Goal: Task Accomplishment & Management: Manage account settings

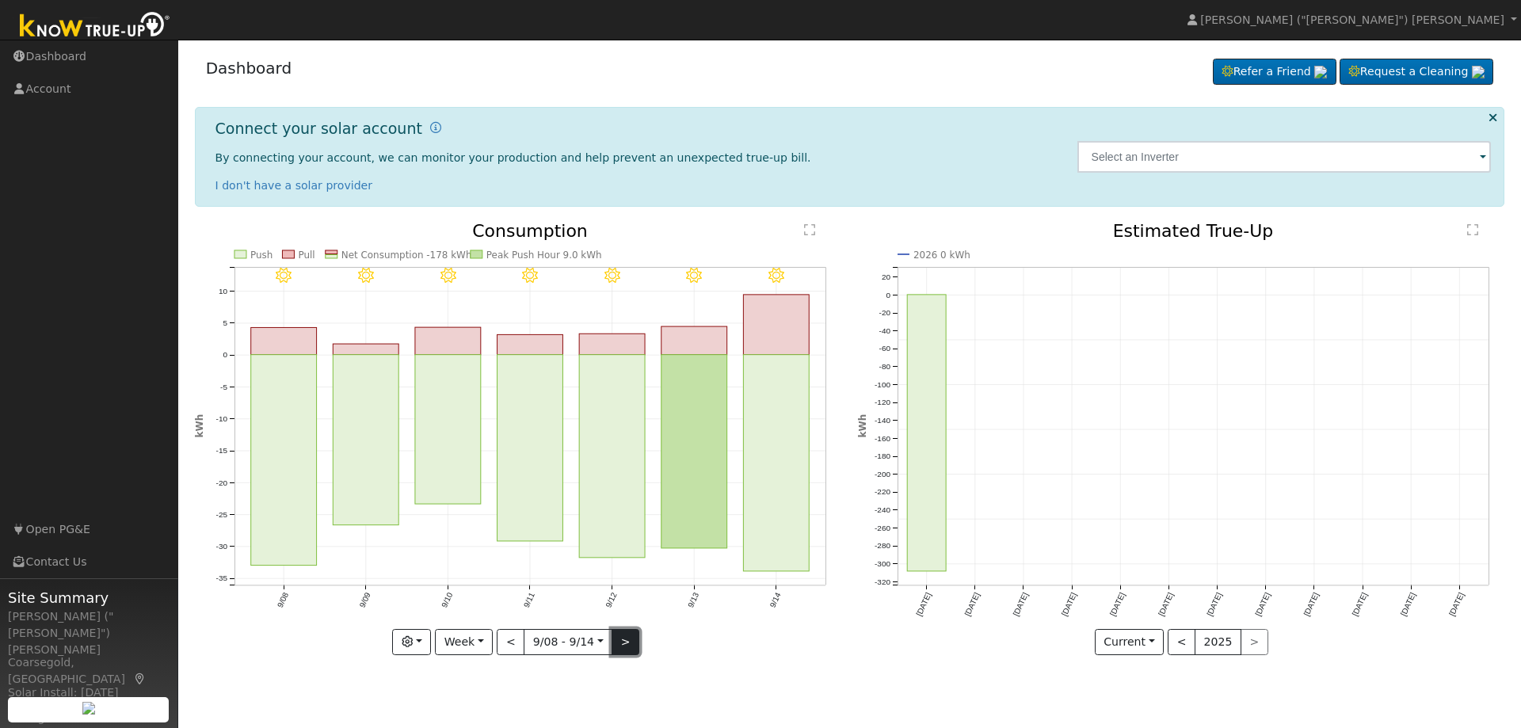
click at [618, 642] on button ">" at bounding box center [626, 642] width 28 height 27
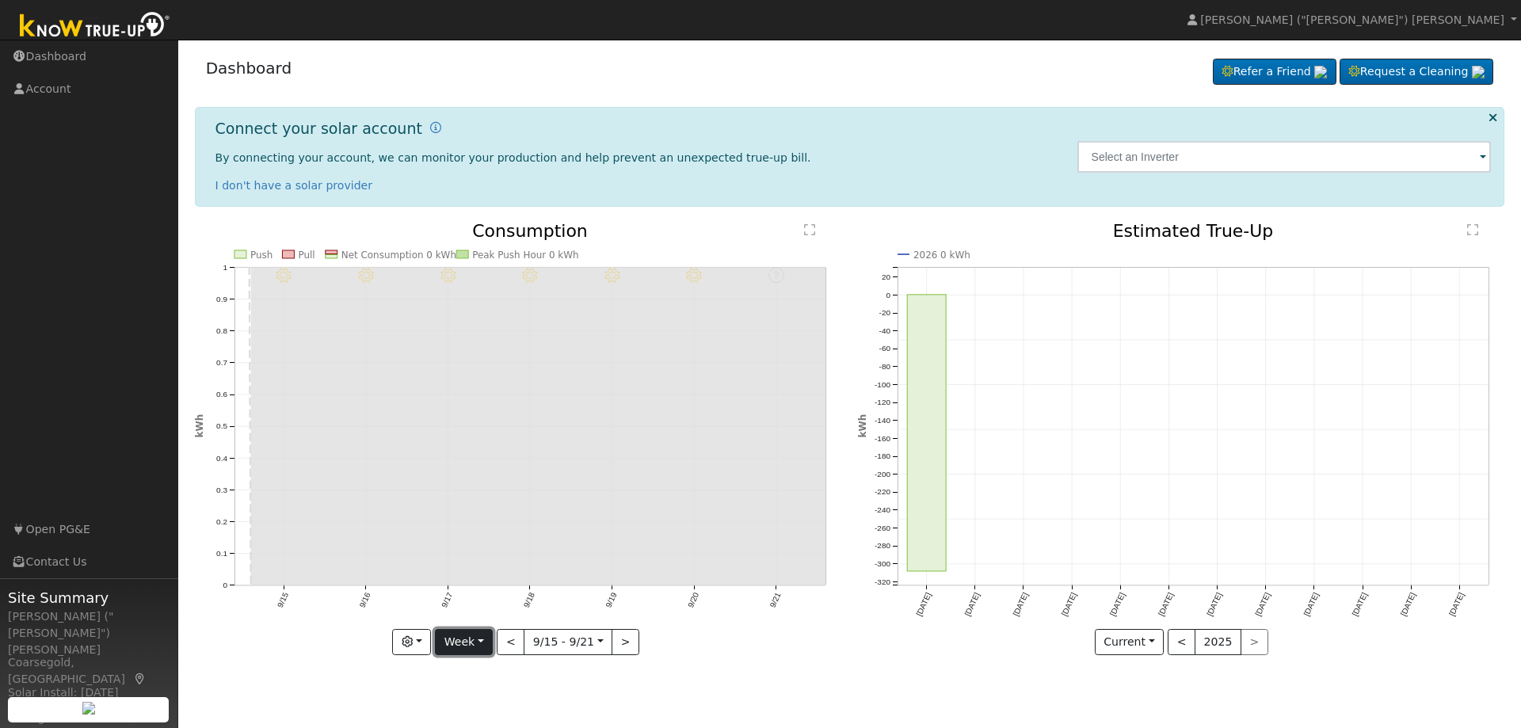
click at [483, 643] on button "Week" at bounding box center [464, 642] width 58 height 27
click at [468, 572] on link "Month" at bounding box center [491, 565] width 110 height 22
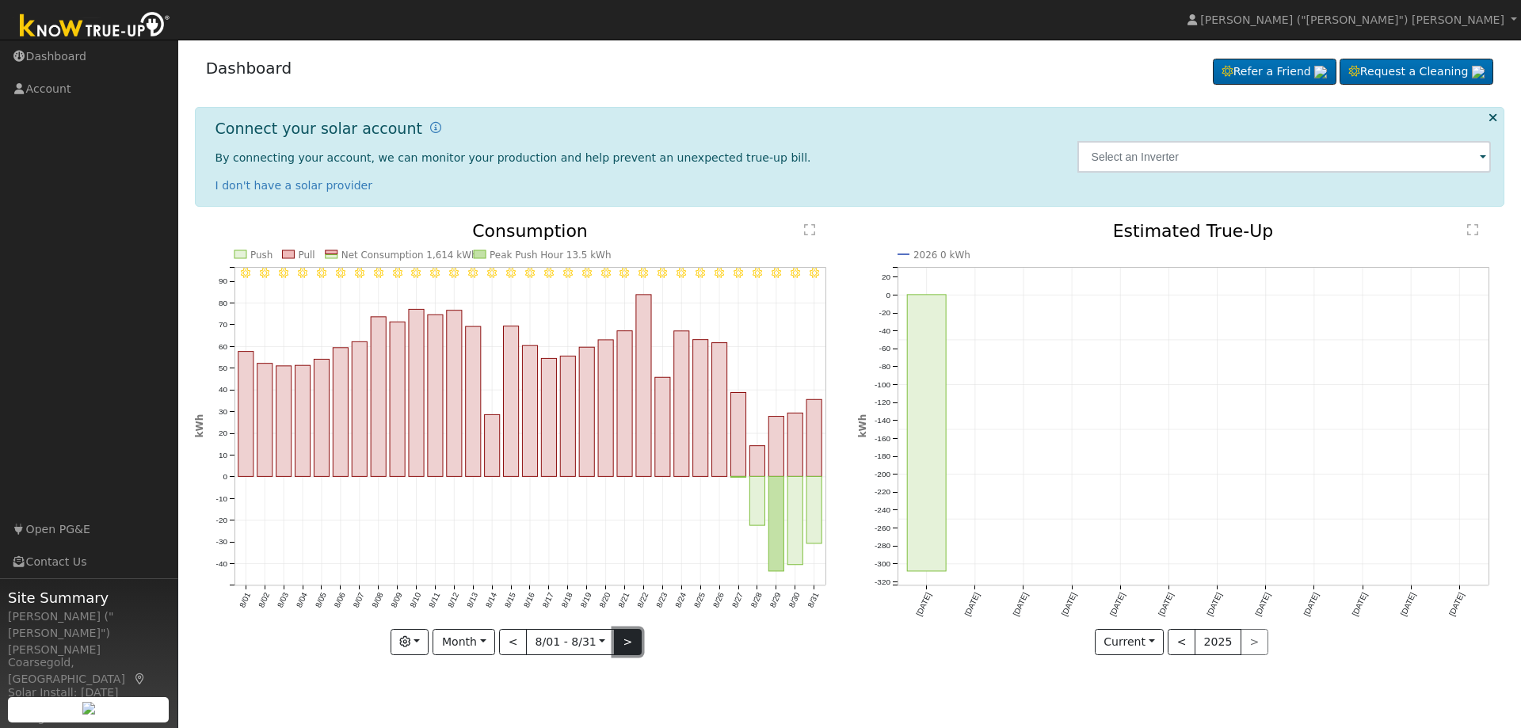
click at [629, 640] on button ">" at bounding box center [628, 642] width 28 height 27
type input "2025-09-01"
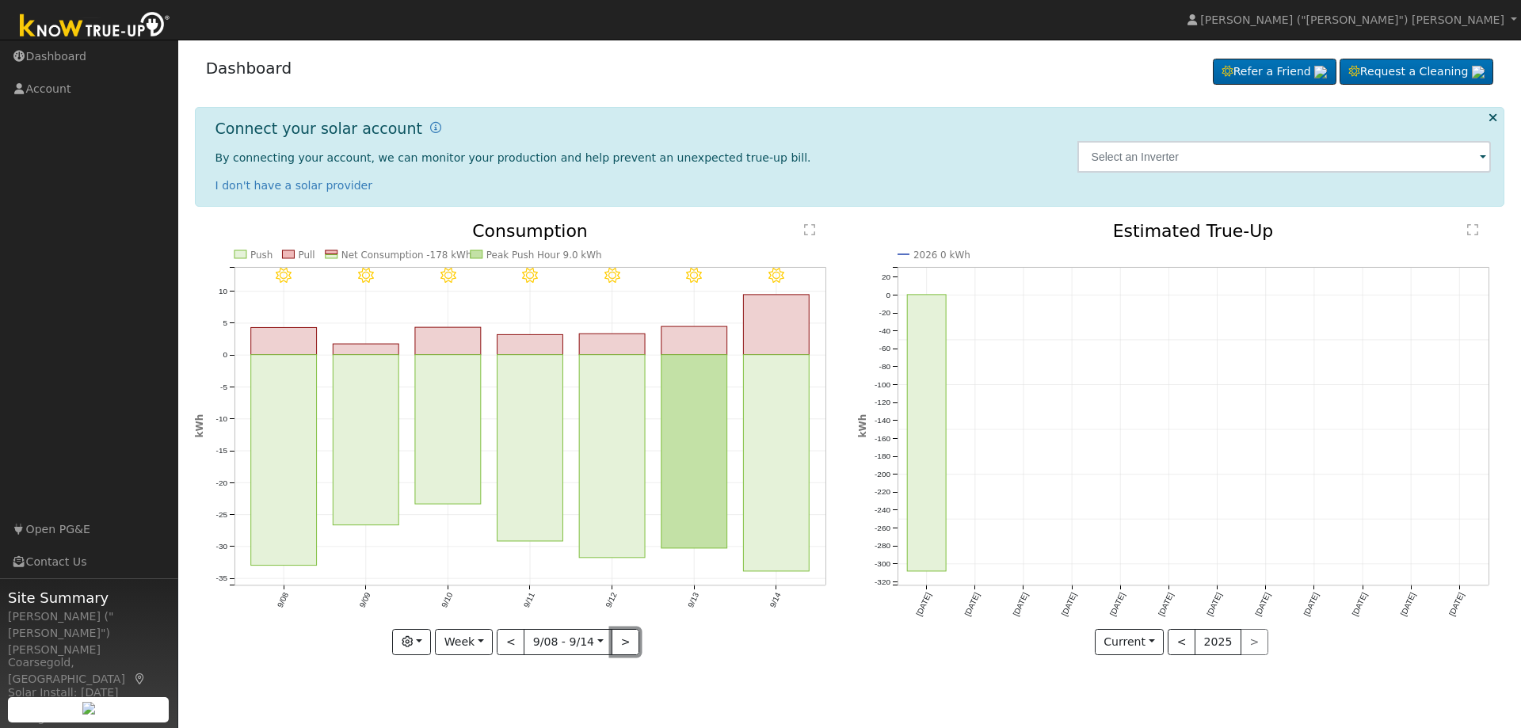
click at [624, 647] on button ">" at bounding box center [626, 642] width 28 height 27
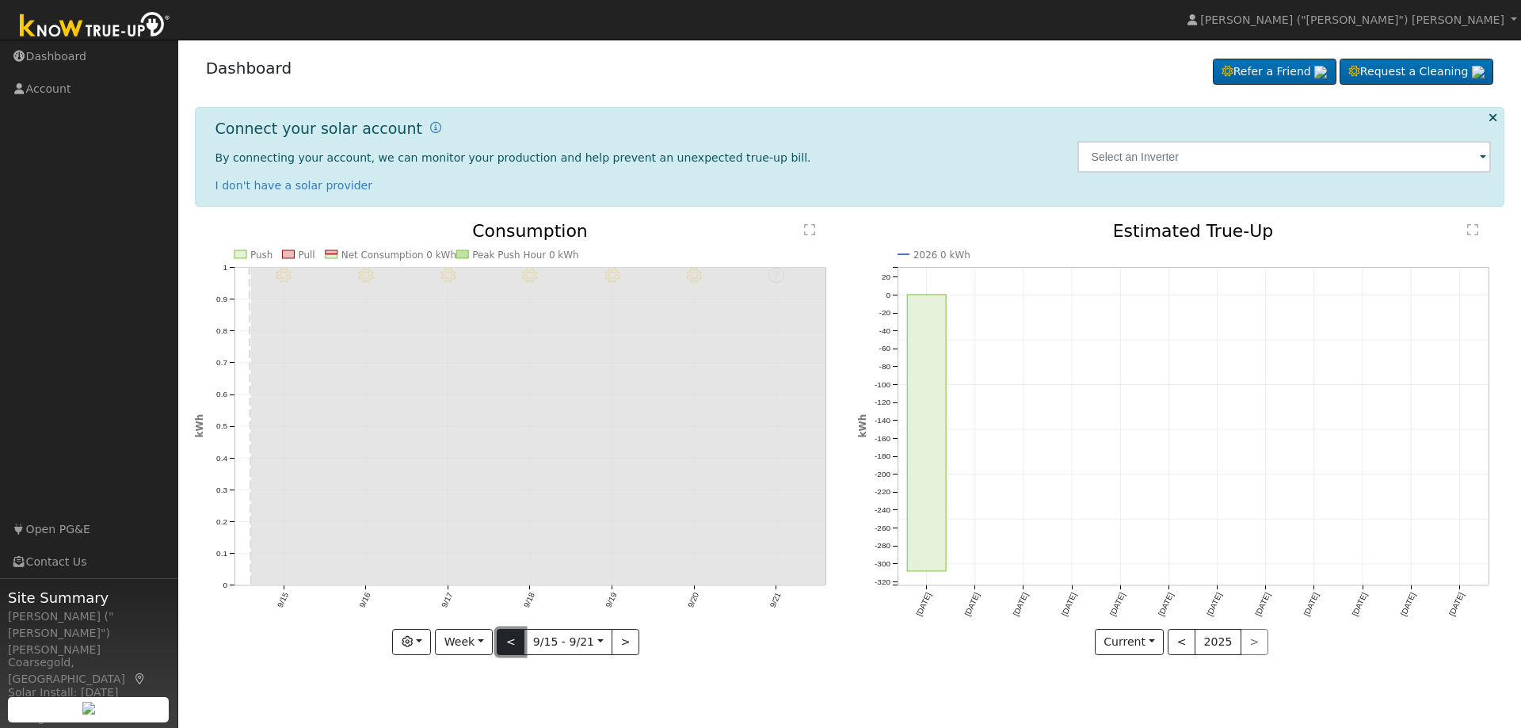
click at [511, 644] on button "<" at bounding box center [511, 642] width 28 height 27
type input "[DATE]"
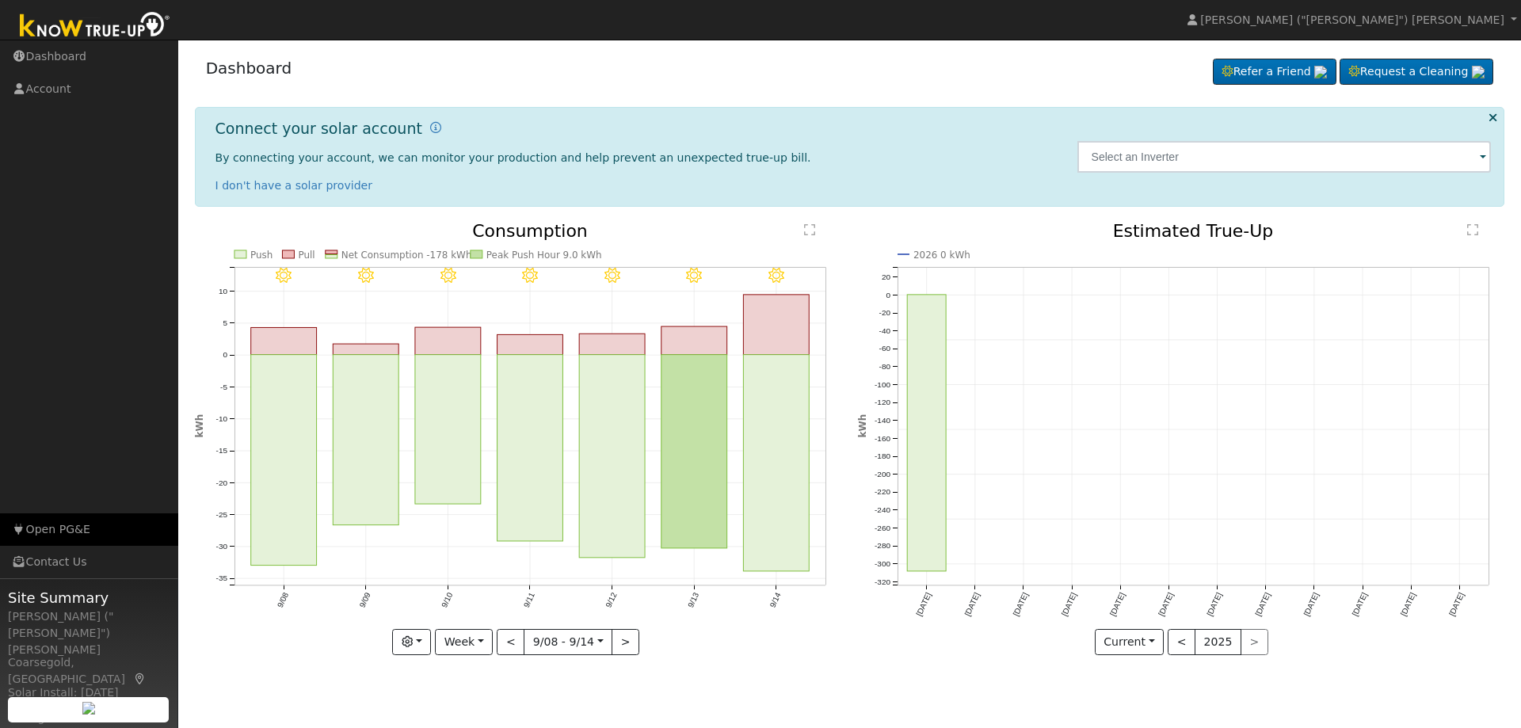
click at [73, 529] on link "Open PG&E" at bounding box center [89, 529] width 178 height 32
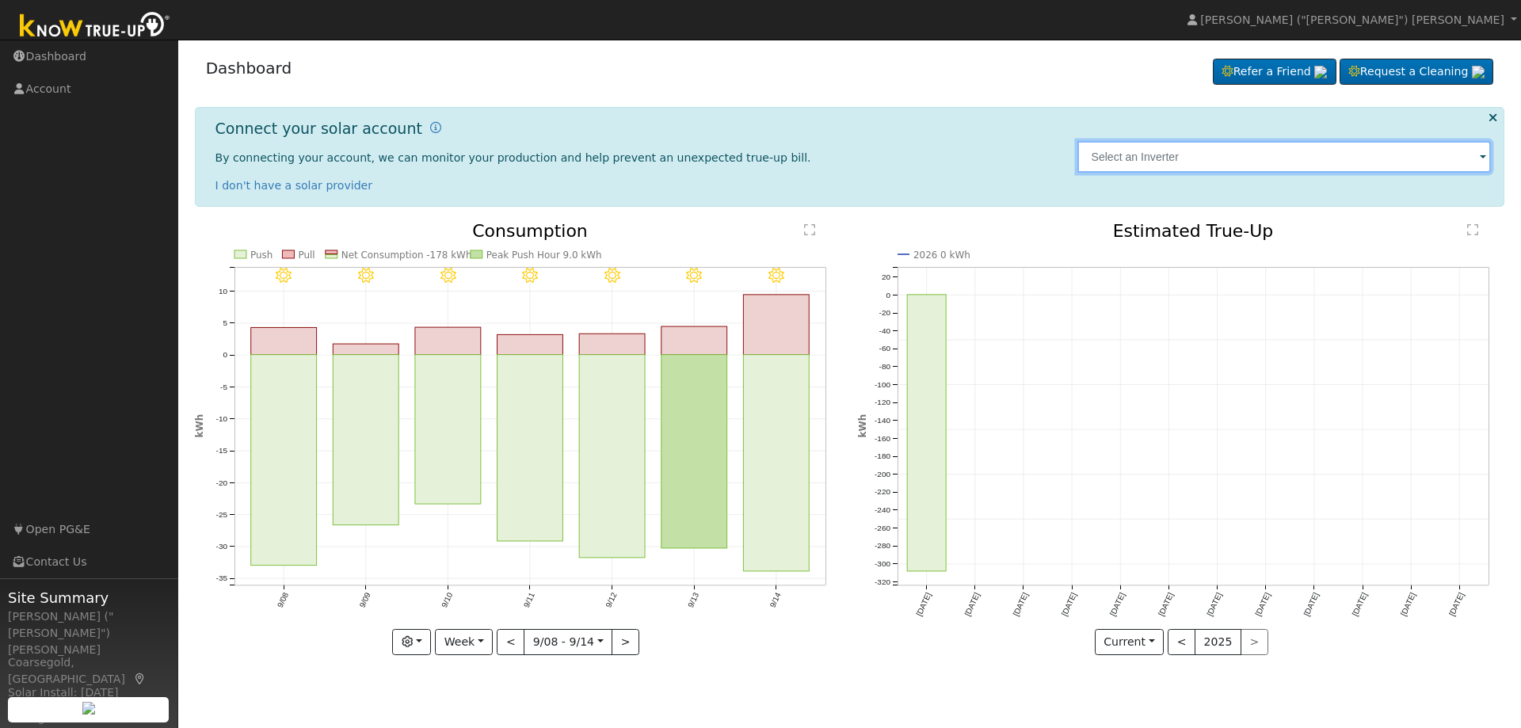
click at [1103, 155] on input "text" at bounding box center [1285, 157] width 414 height 32
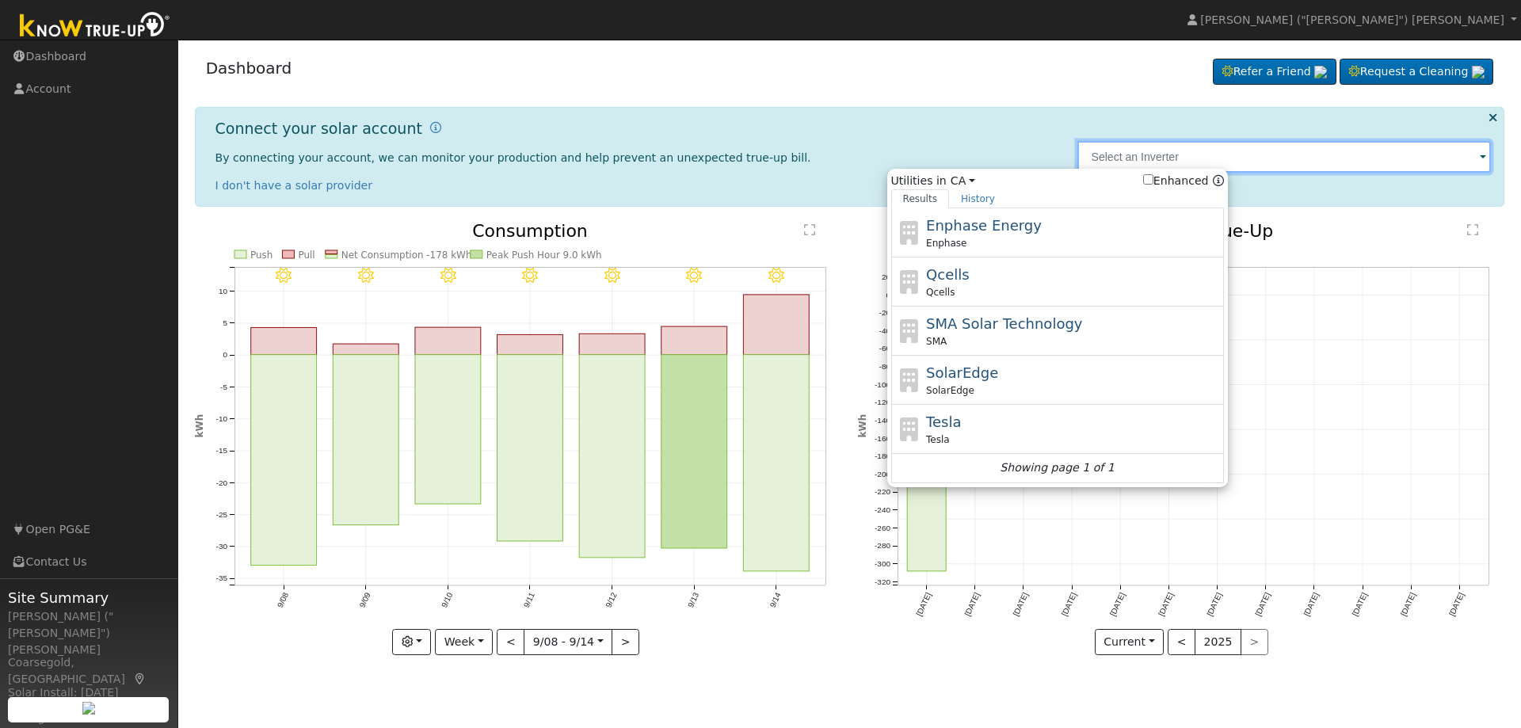
click at [1103, 155] on input "text" at bounding box center [1285, 157] width 414 height 32
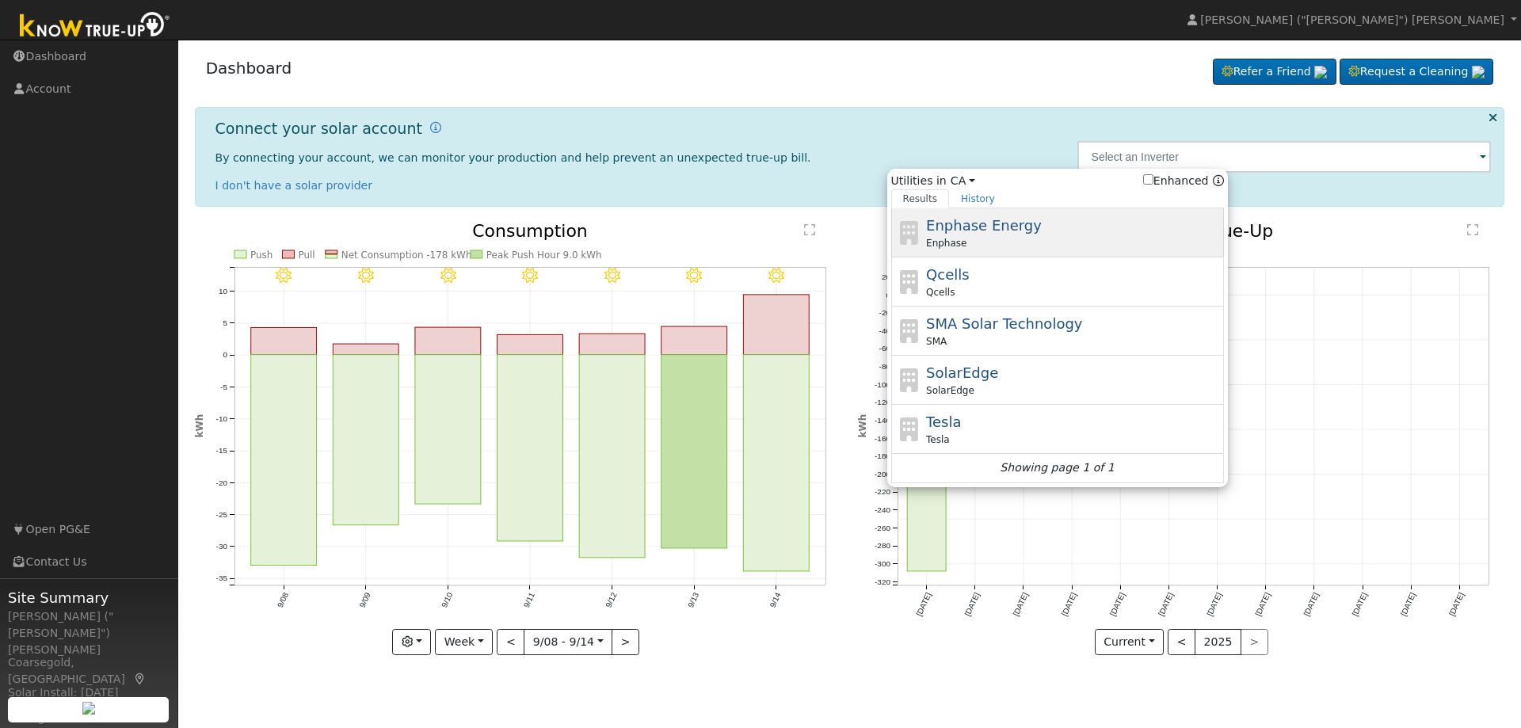
click at [1004, 245] on div "Enphase" at bounding box center [1073, 243] width 294 height 14
type input "Enphase"
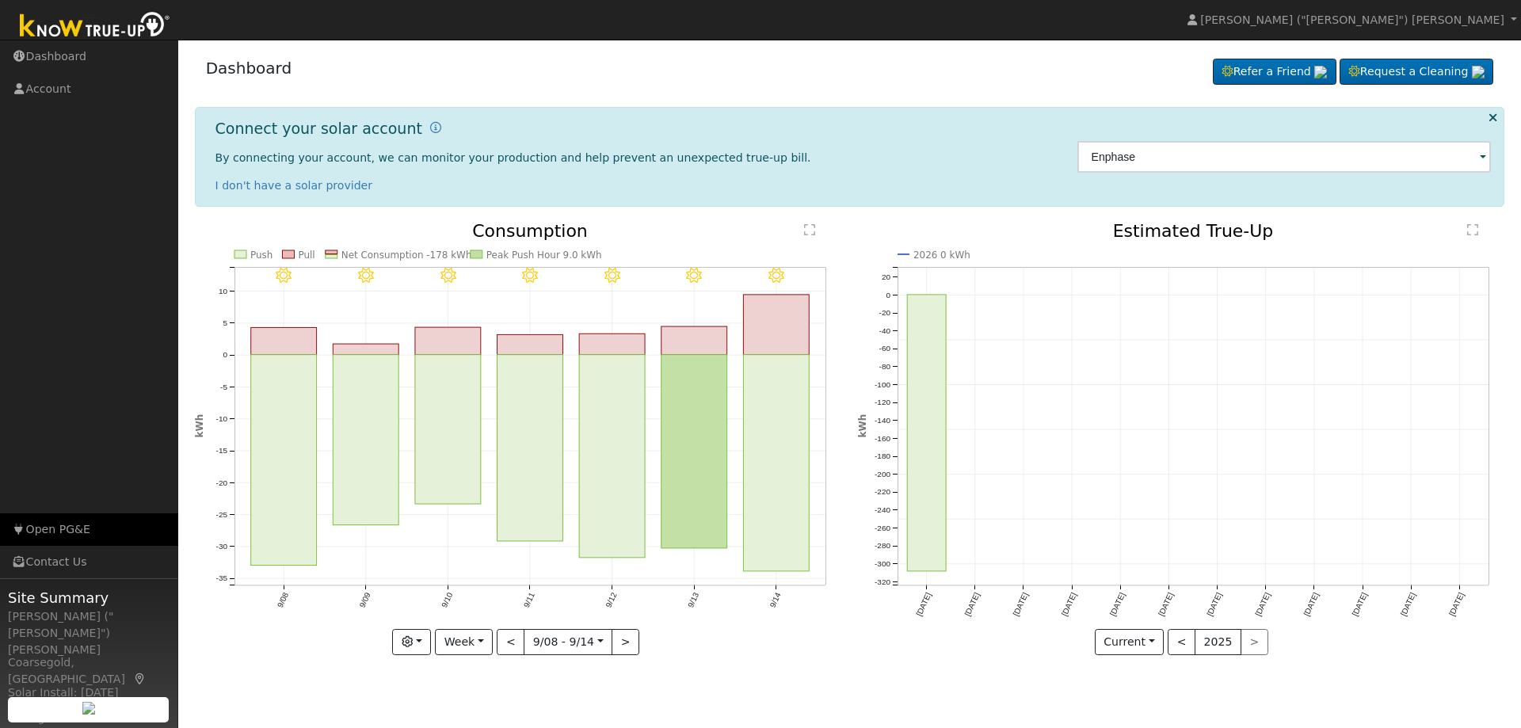
click at [48, 530] on link "Open PG&E" at bounding box center [89, 529] width 178 height 32
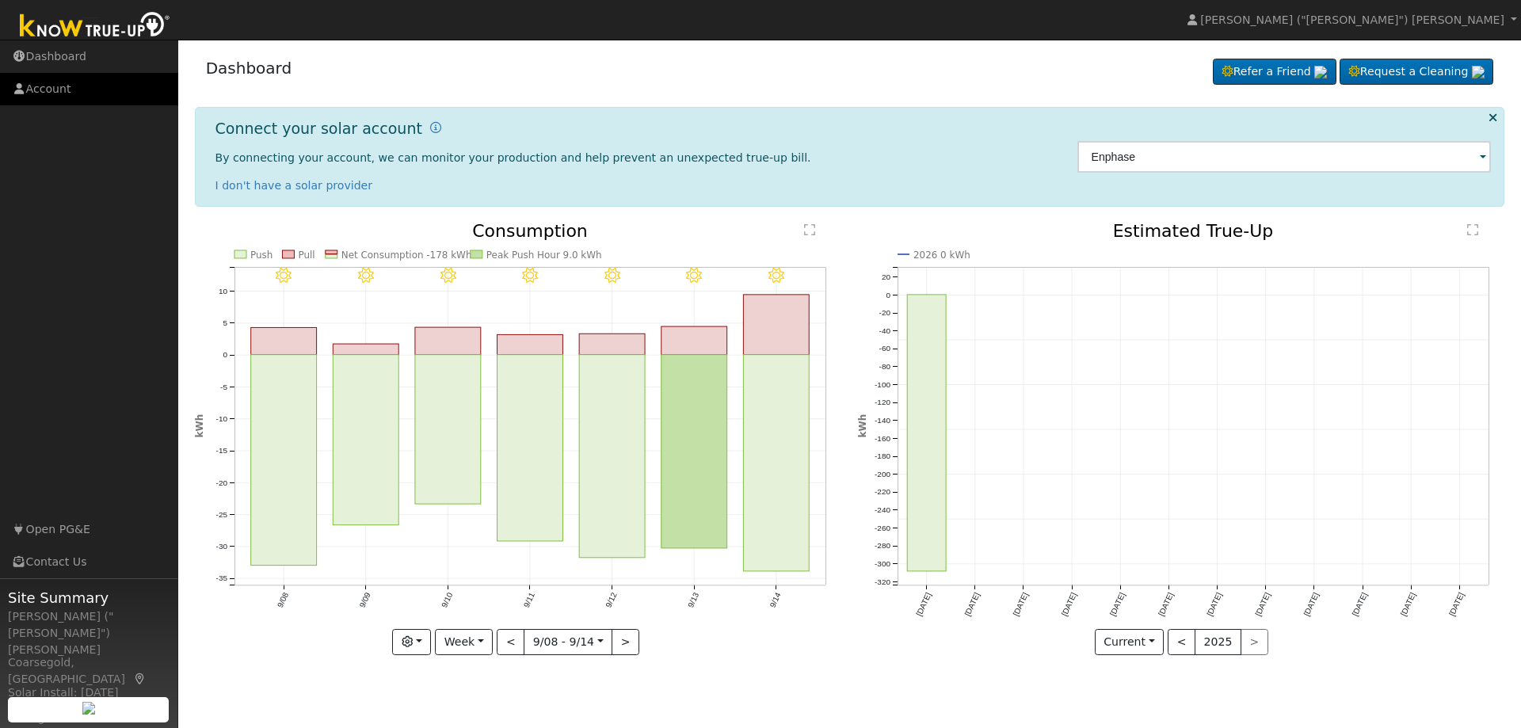
click at [50, 89] on link "Account" at bounding box center [89, 89] width 178 height 32
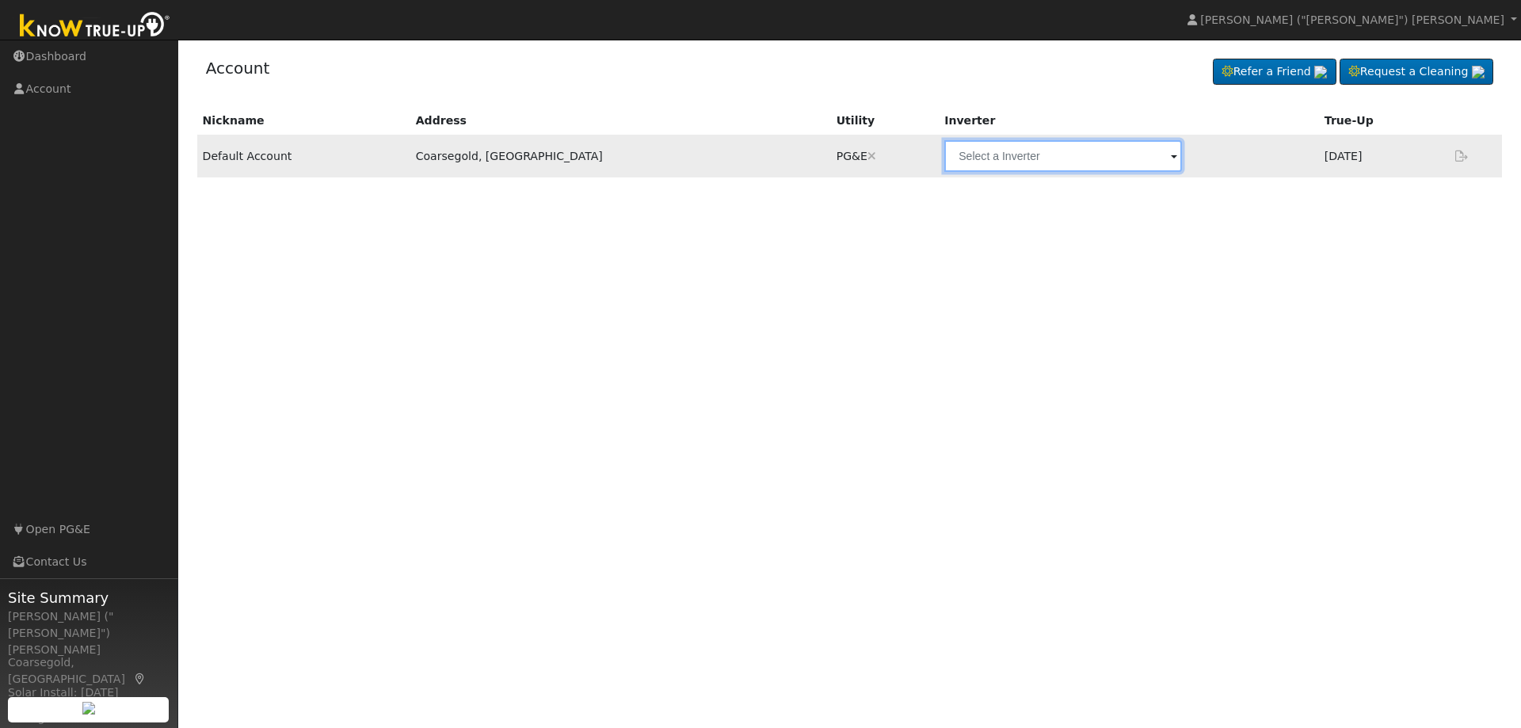
click at [945, 158] on input "text" at bounding box center [1064, 156] width 238 height 32
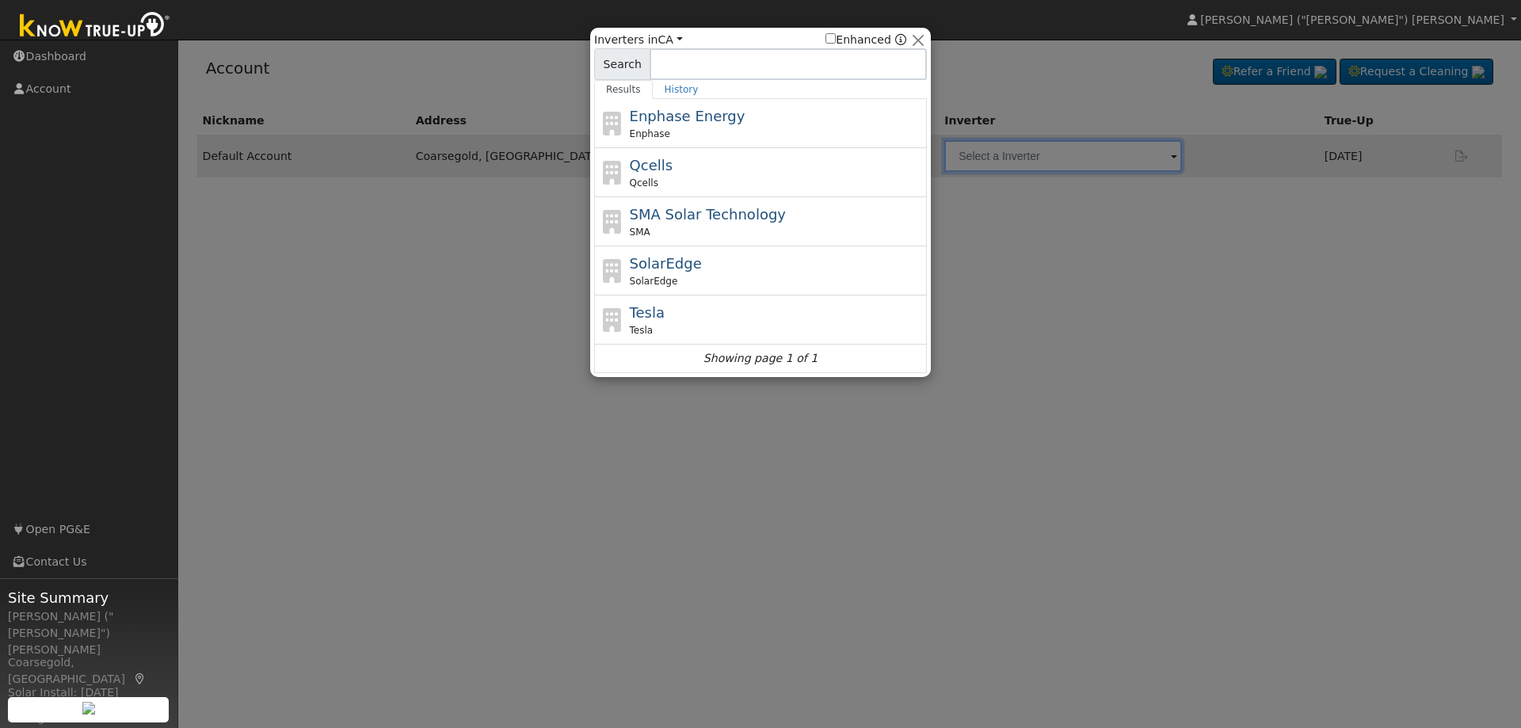
click at [297, 362] on div at bounding box center [760, 364] width 1521 height 728
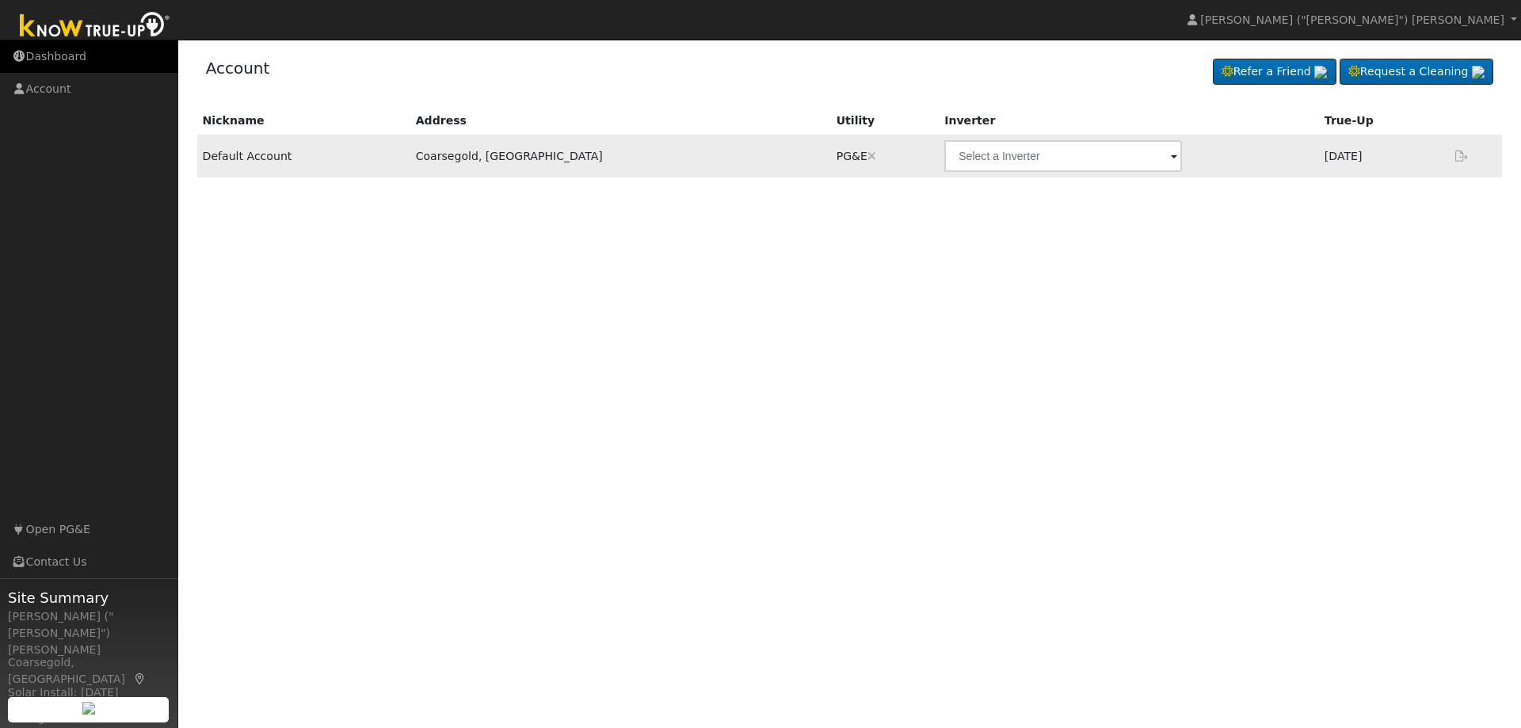
click at [67, 56] on link "Dashboard" at bounding box center [89, 56] width 178 height 32
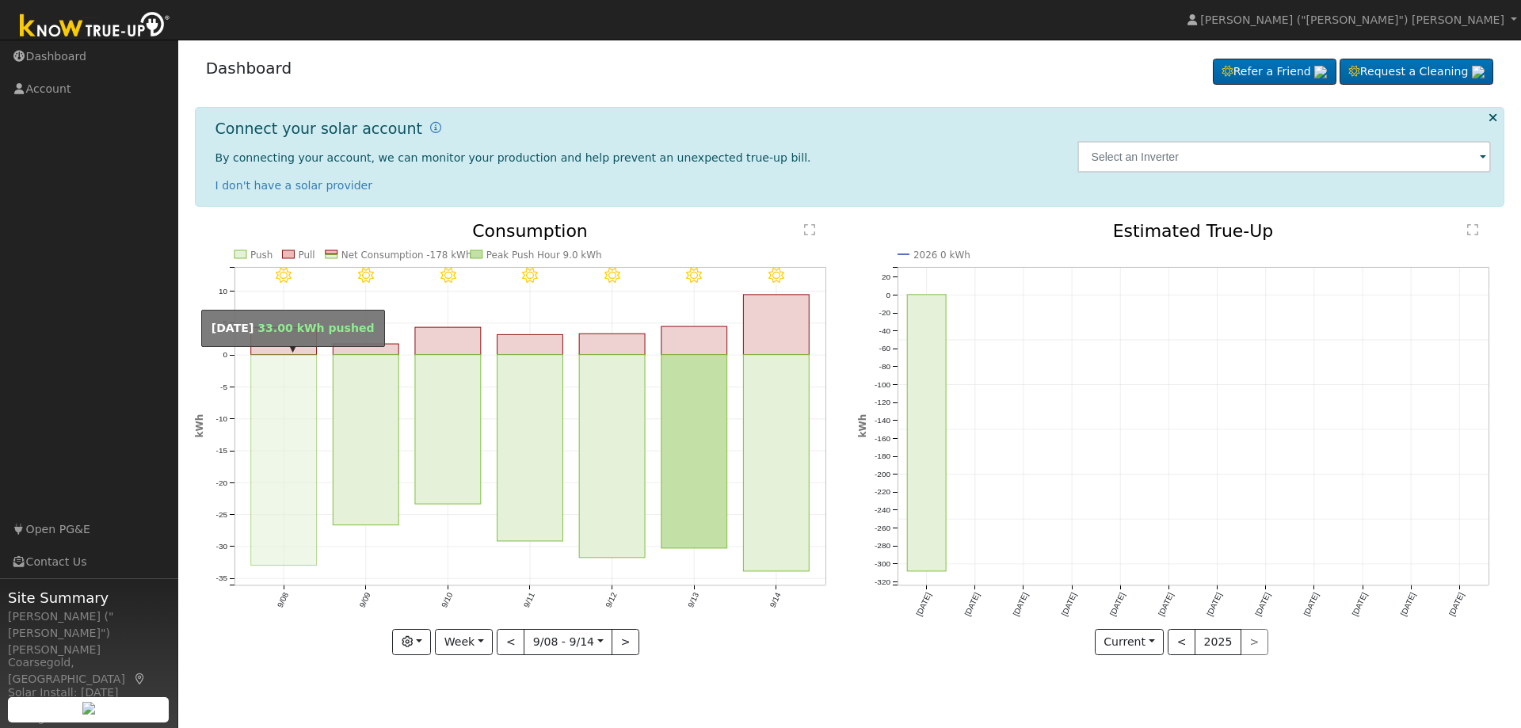
click at [288, 402] on rect "onclick=""" at bounding box center [283, 460] width 66 height 211
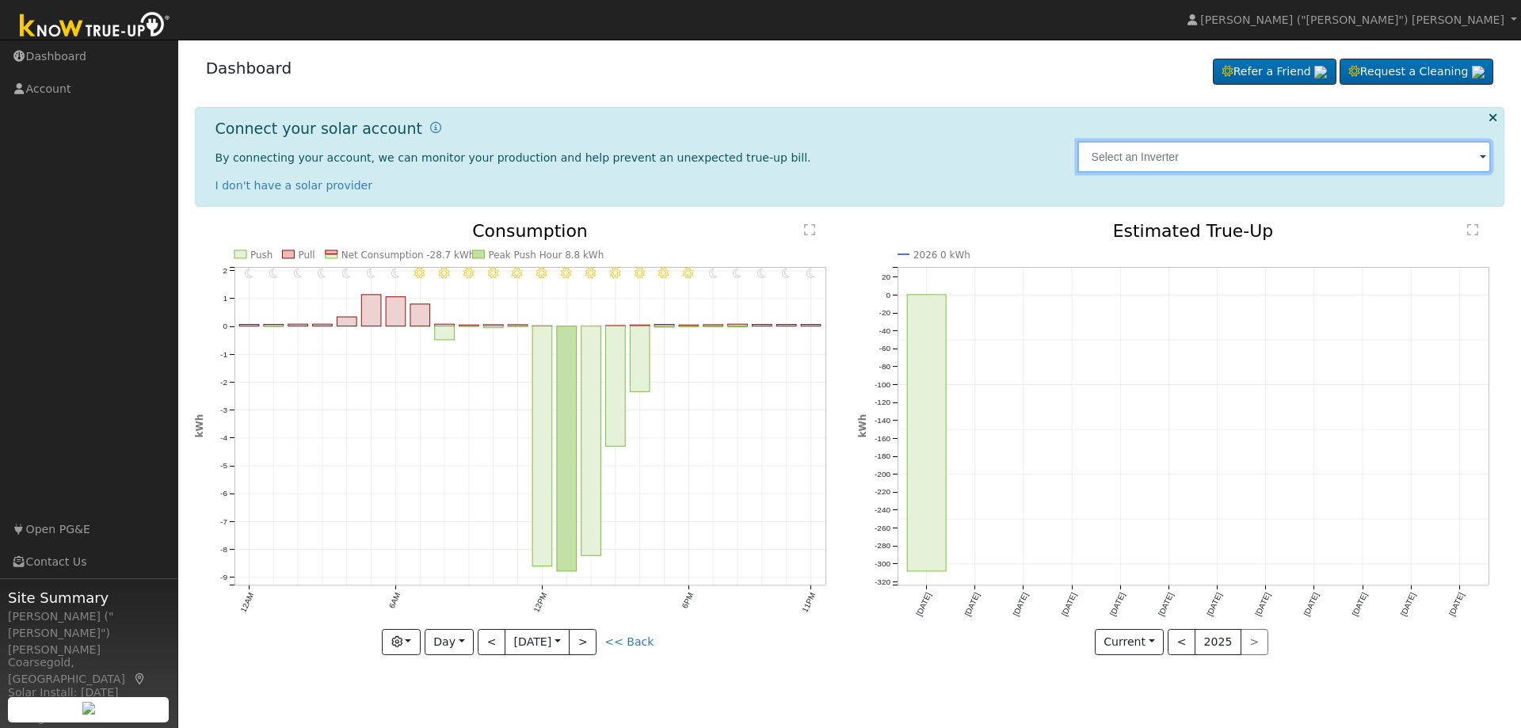
click at [1122, 158] on input "text" at bounding box center [1285, 157] width 414 height 32
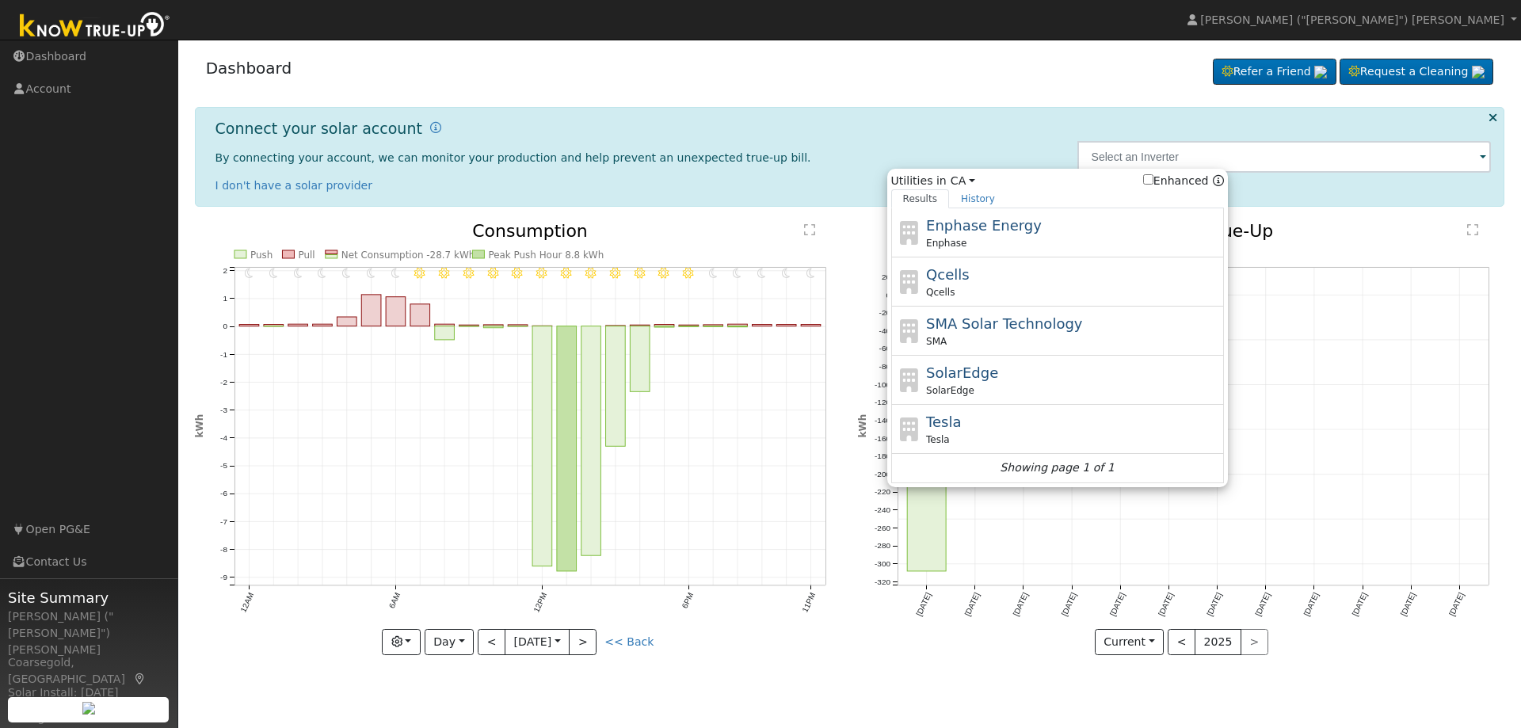
click at [1154, 179] on input "Enhanced" at bounding box center [1148, 179] width 10 height 10
click at [1154, 183] on input "Enhanced" at bounding box center [1148, 179] width 10 height 10
checkbox input "false"
click at [1222, 178] on icon "Enhanced Providers" at bounding box center [1218, 180] width 11 height 11
click at [926, 82] on div "Dashboard Refer a Friend Request a Cleaning Refer a Friend" at bounding box center [850, 72] width 1311 height 48
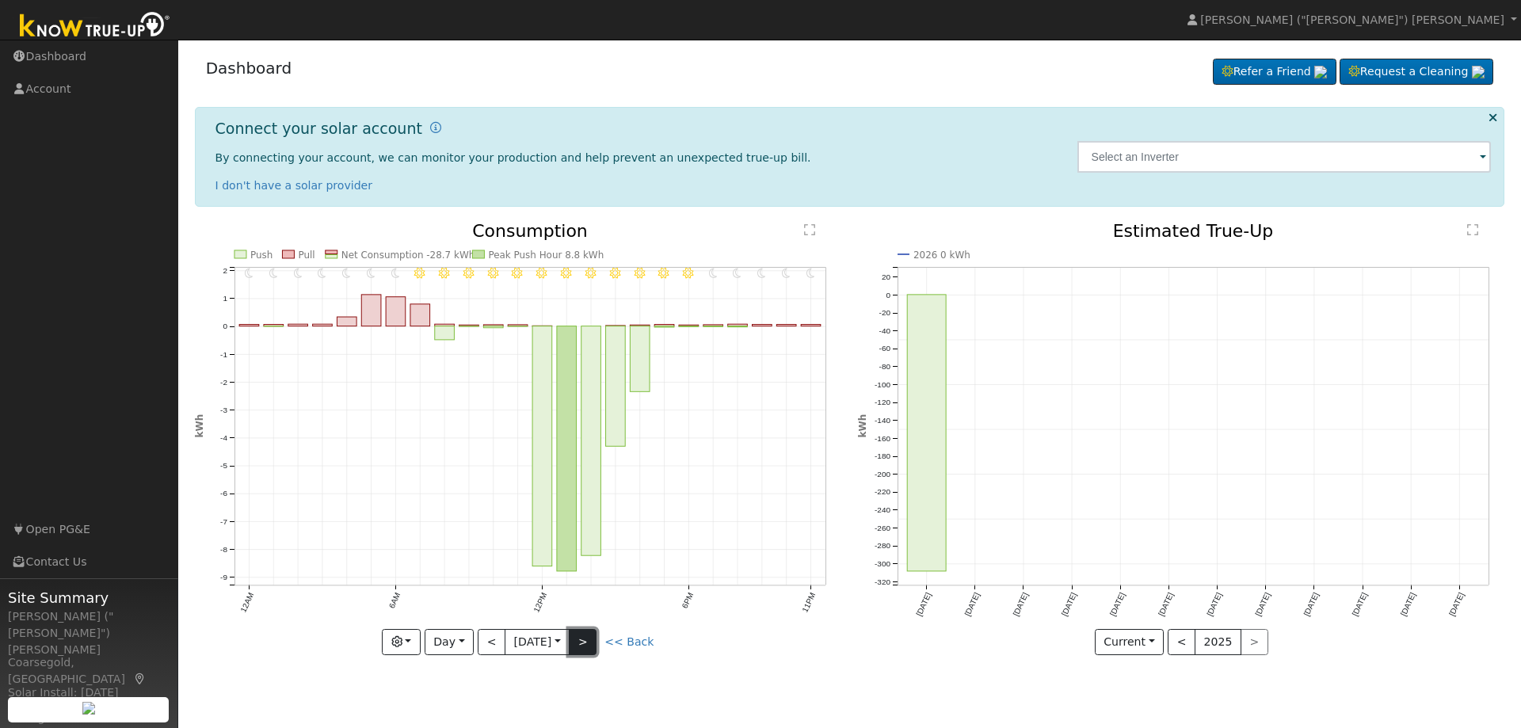
click at [595, 647] on button ">" at bounding box center [583, 642] width 28 height 27
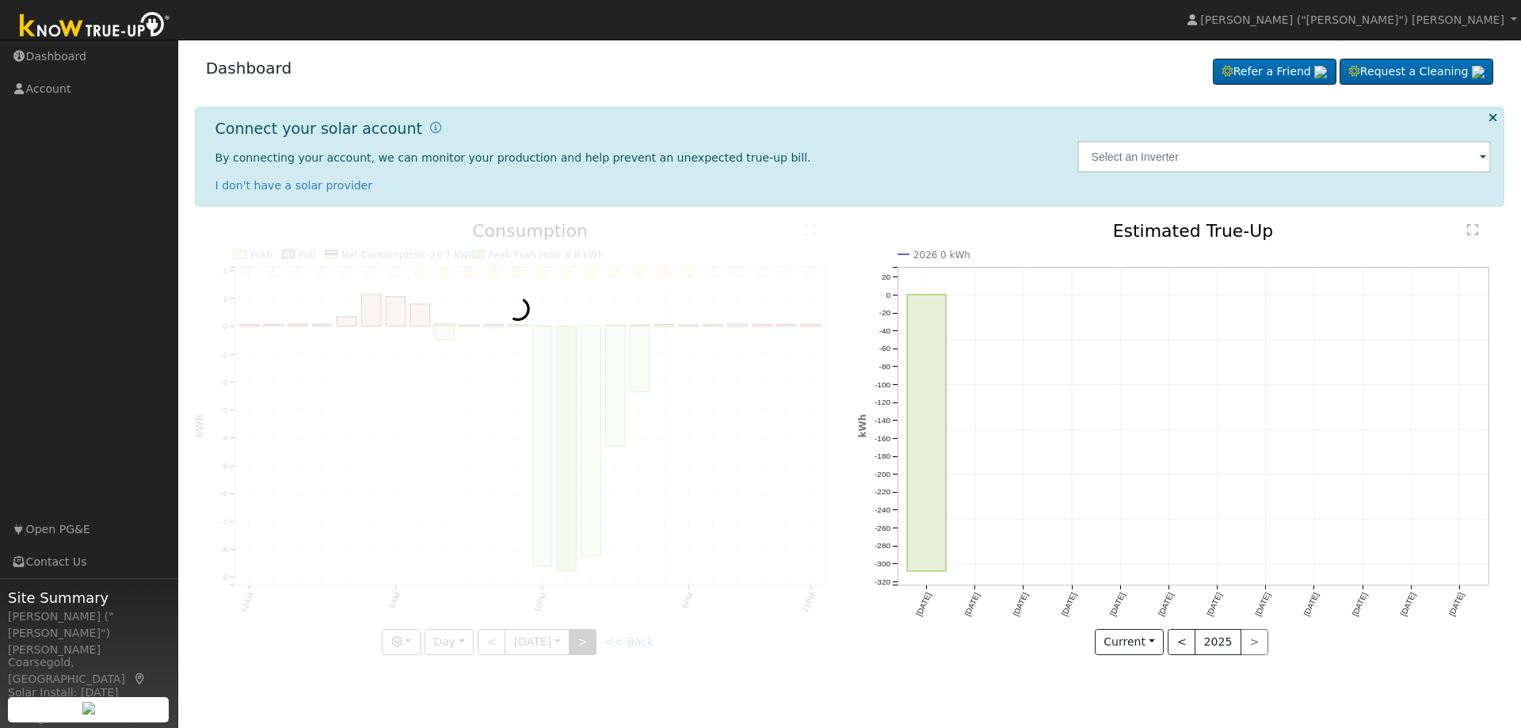
click at [595, 647] on div at bounding box center [518, 439] width 647 height 433
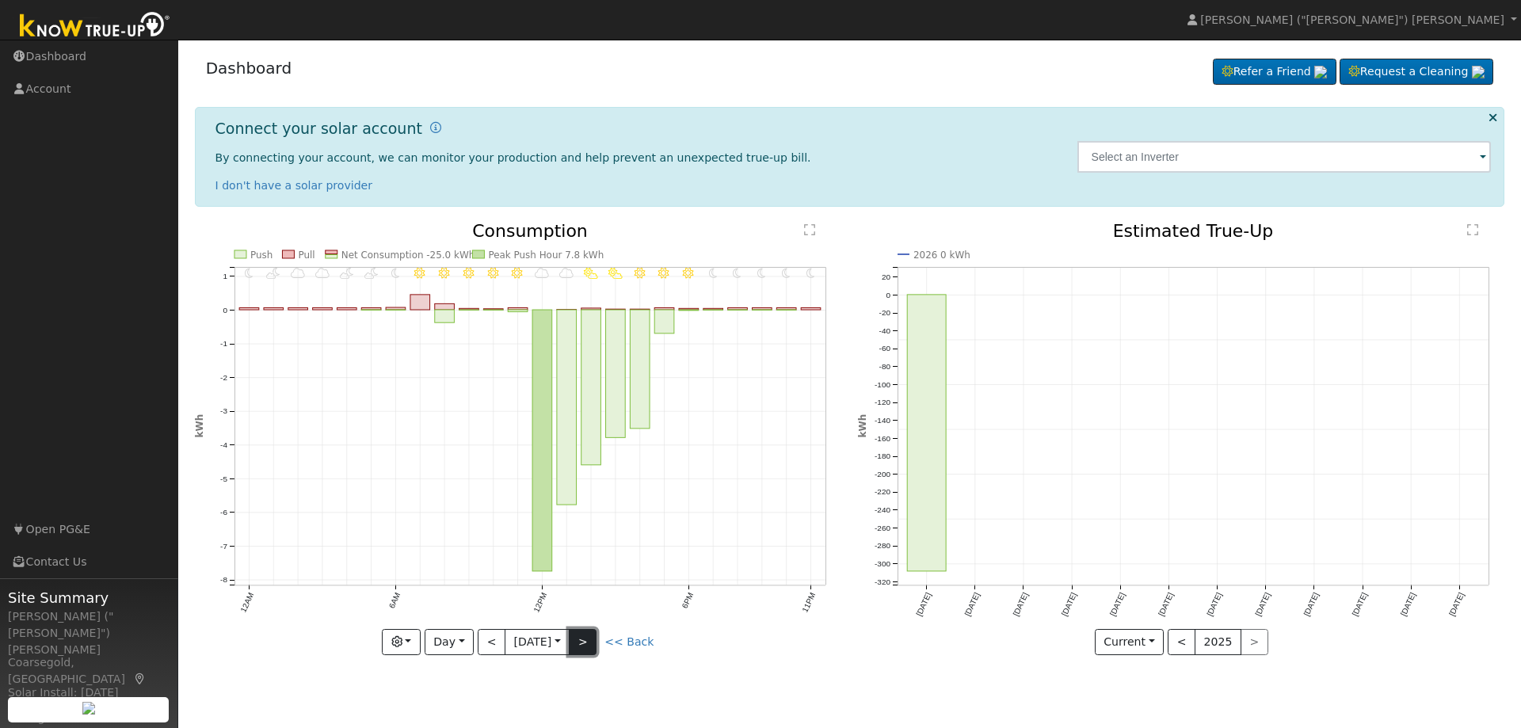
click at [594, 647] on button ">" at bounding box center [583, 642] width 28 height 27
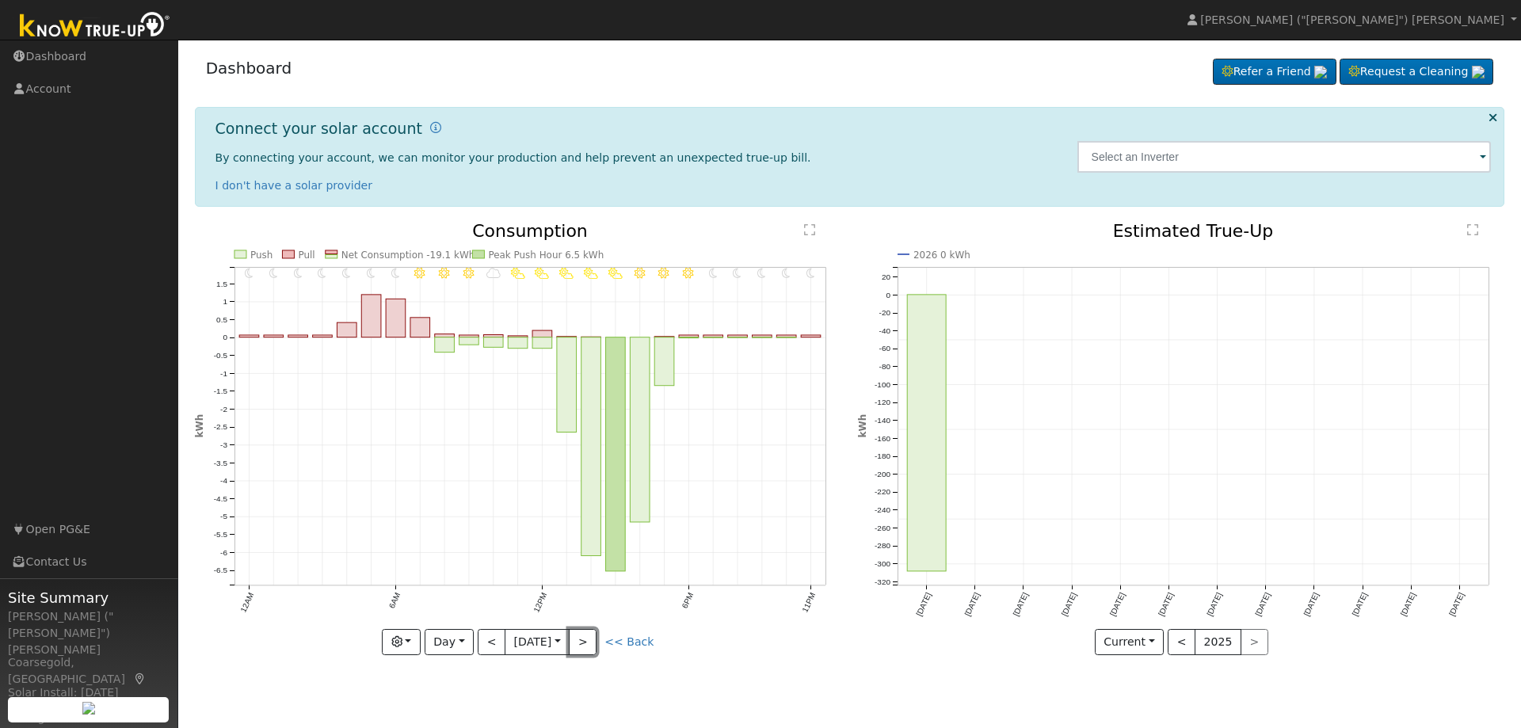
click at [593, 647] on button ">" at bounding box center [583, 642] width 28 height 27
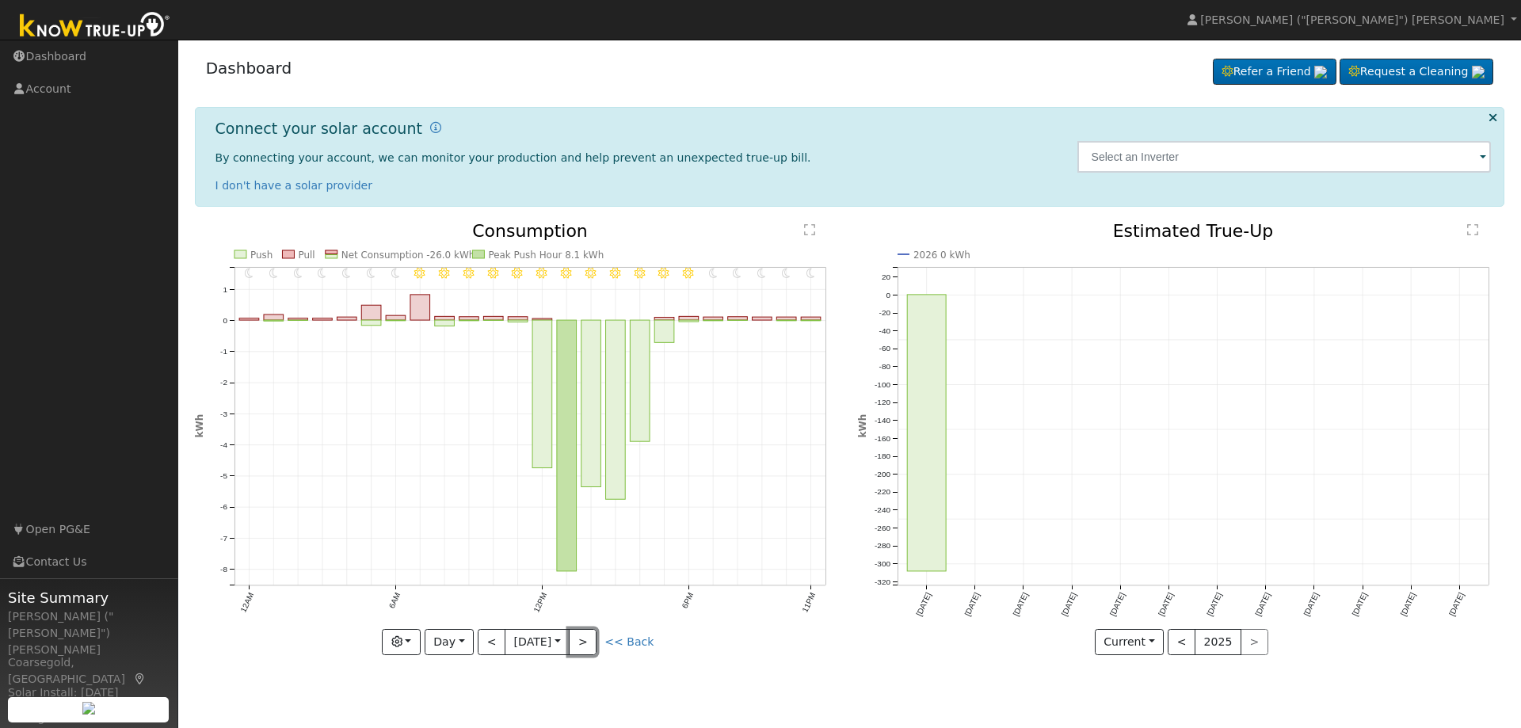
click at [592, 647] on button ">" at bounding box center [583, 642] width 28 height 27
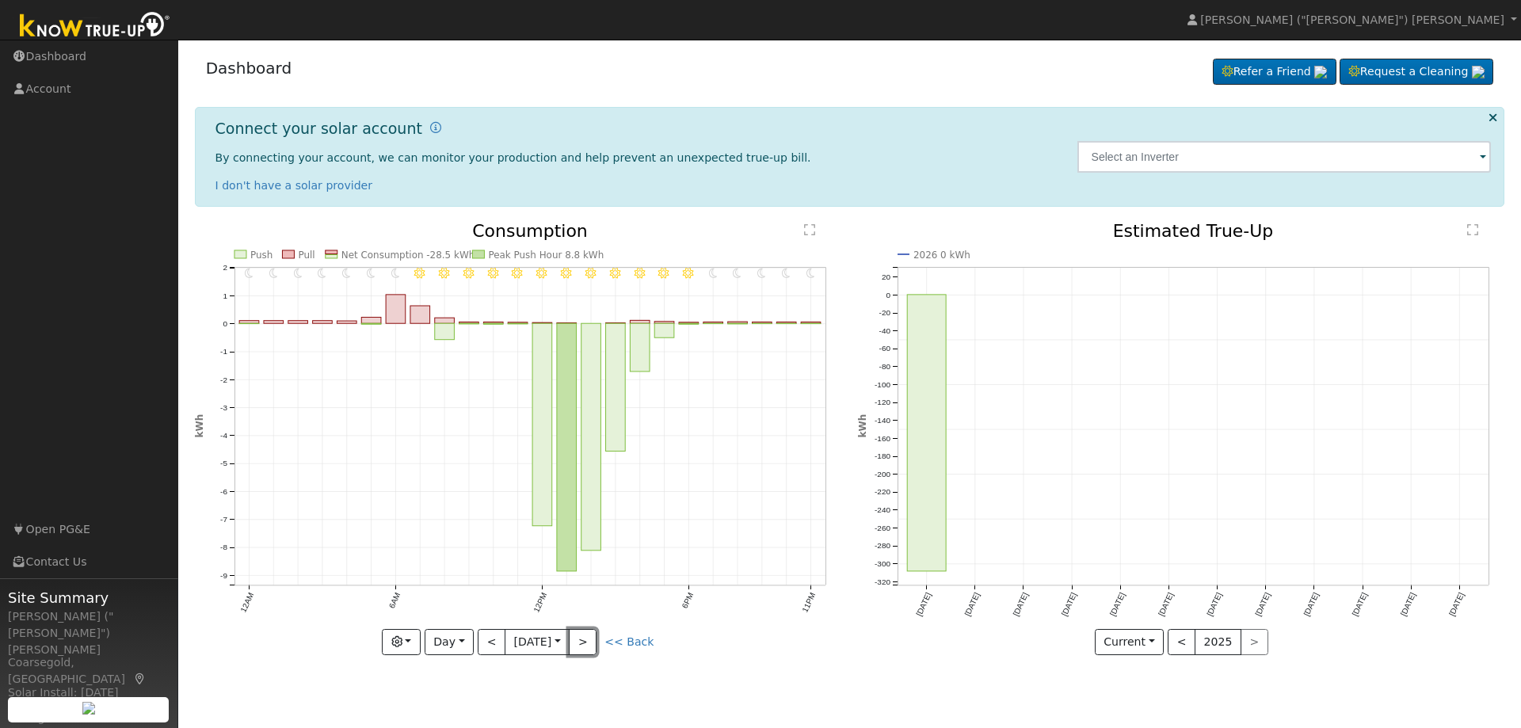
click at [591, 647] on button ">" at bounding box center [583, 642] width 28 height 27
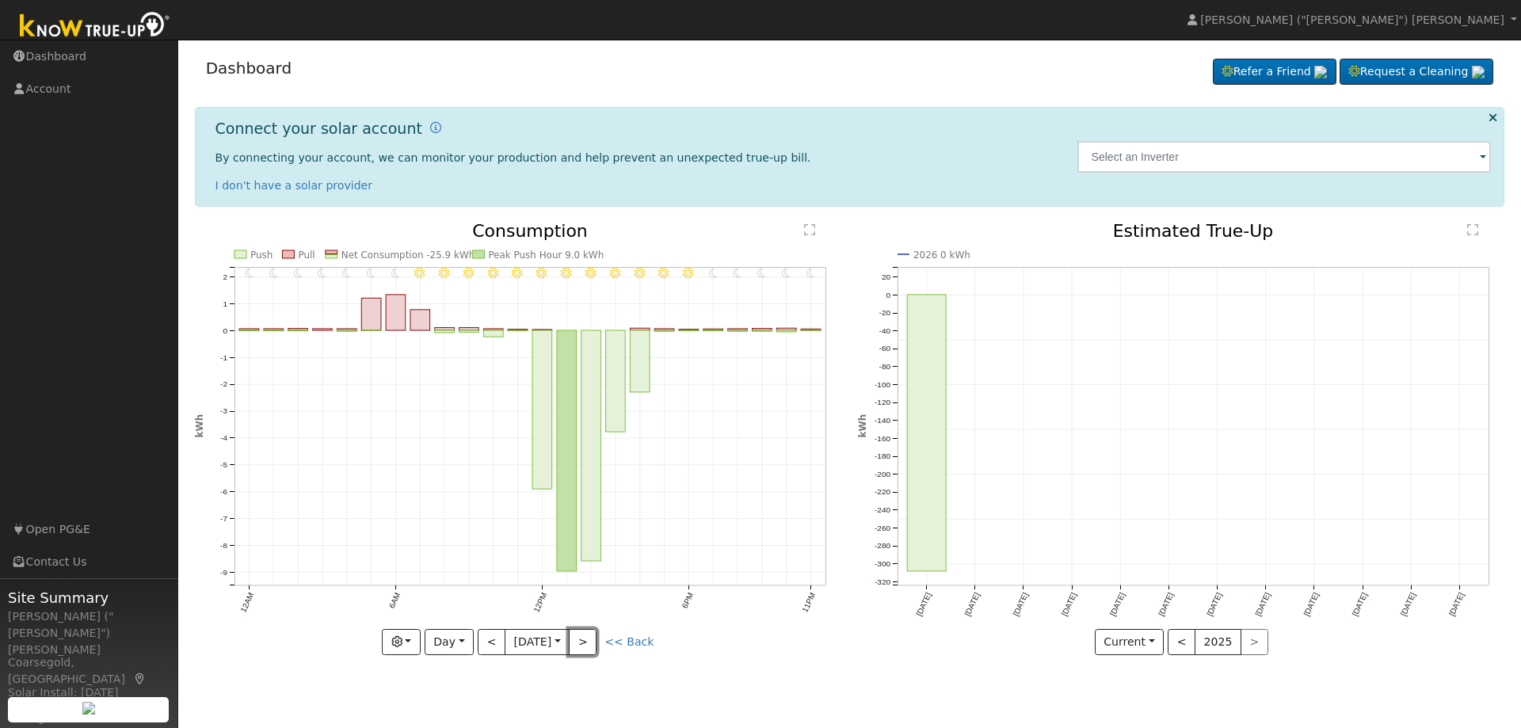
click at [589, 648] on button ">" at bounding box center [583, 642] width 28 height 27
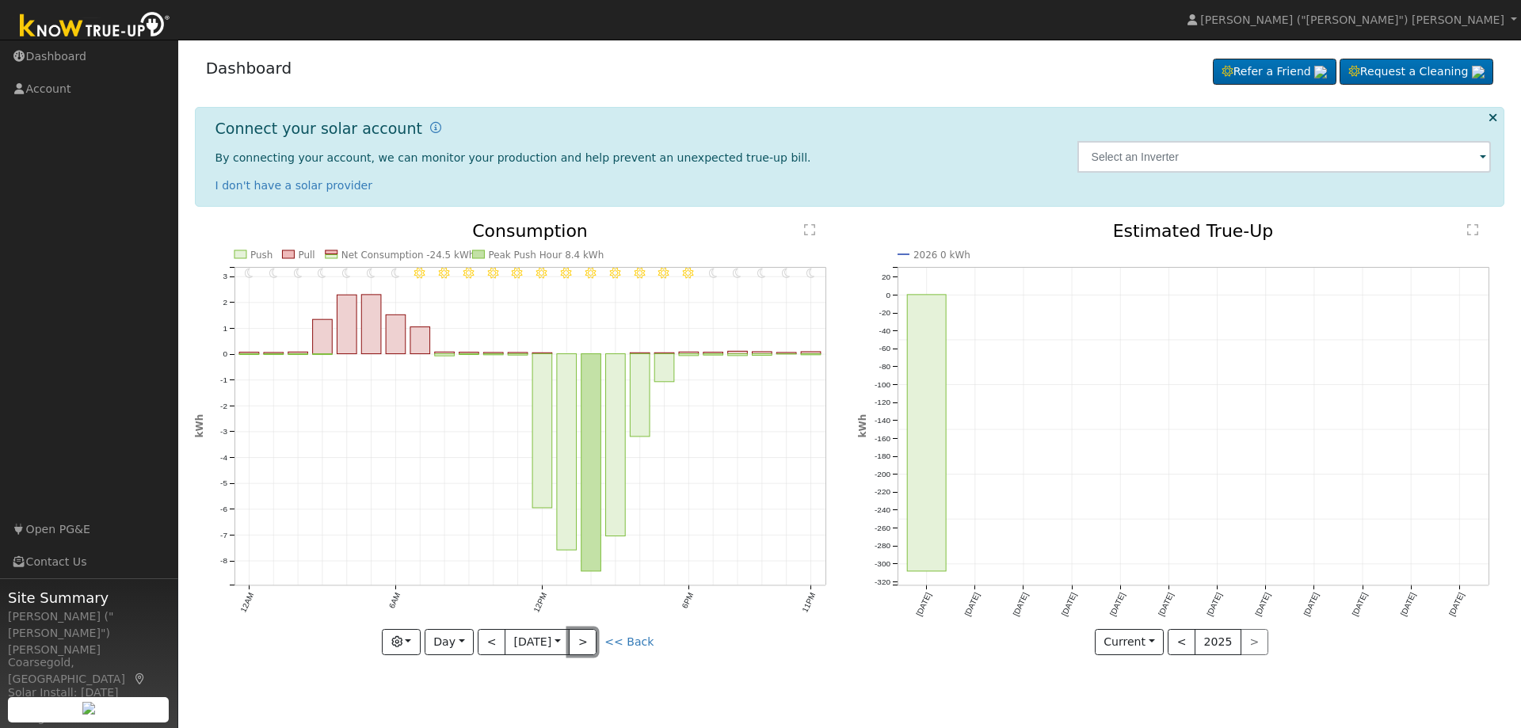
click at [586, 649] on button ">" at bounding box center [583, 642] width 28 height 27
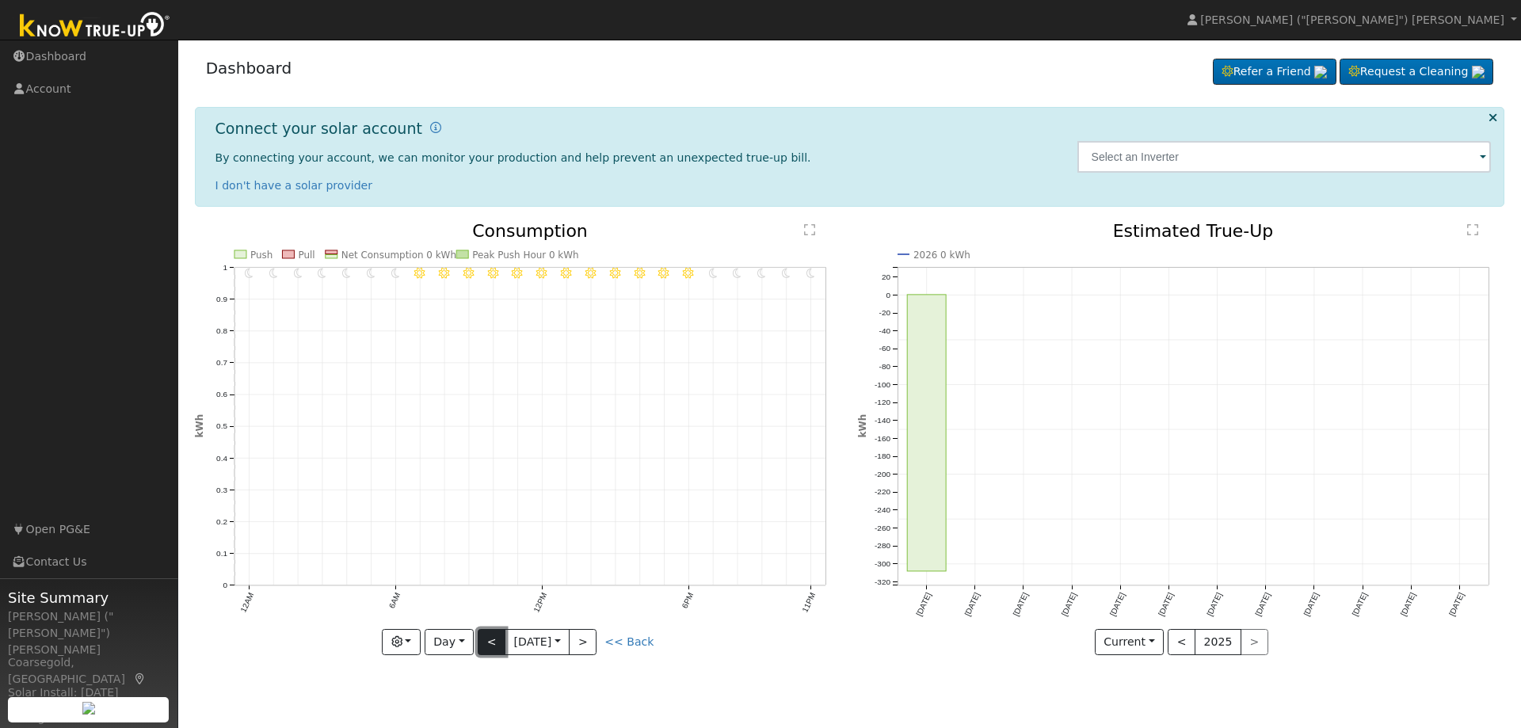
click at [483, 639] on button "<" at bounding box center [492, 642] width 28 height 27
type input "2025-09-14"
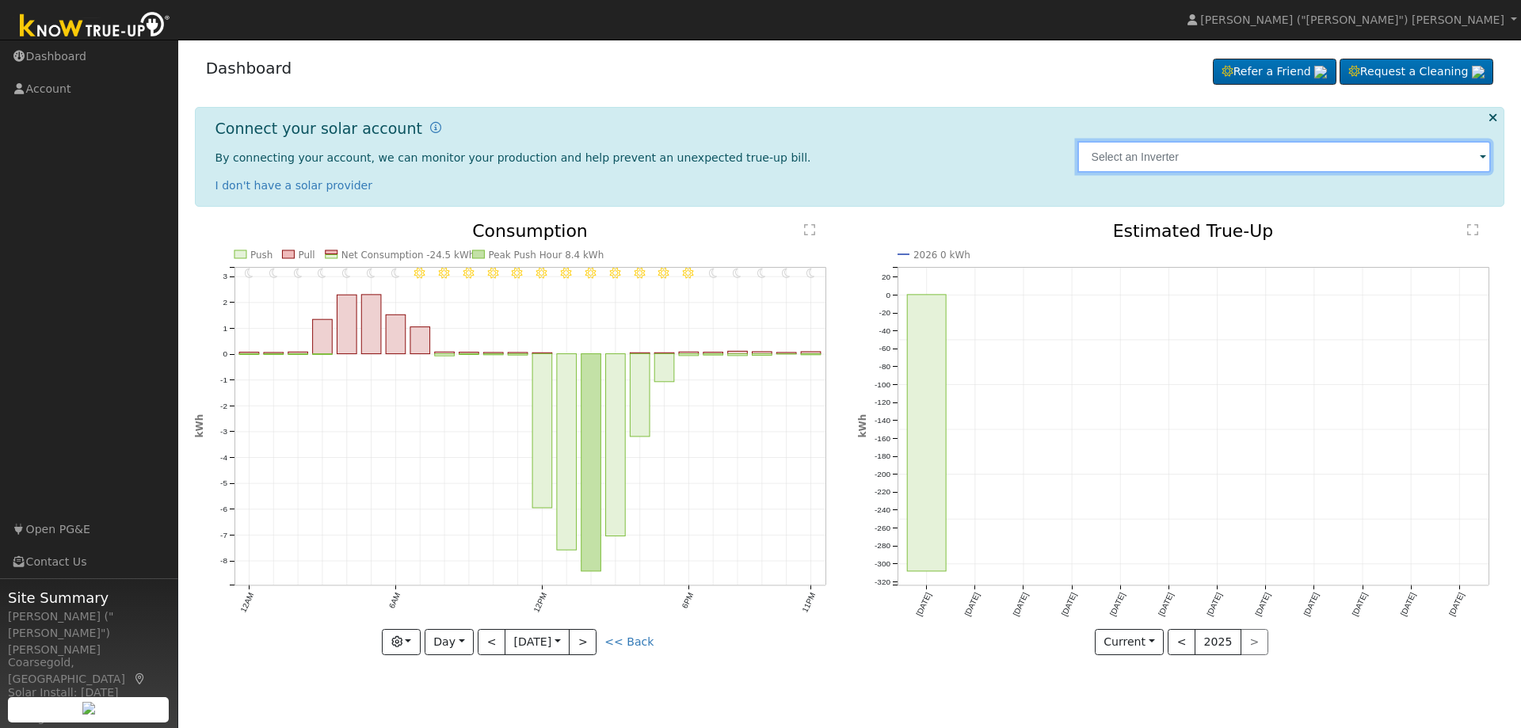
click at [1101, 151] on input "text" at bounding box center [1285, 157] width 414 height 32
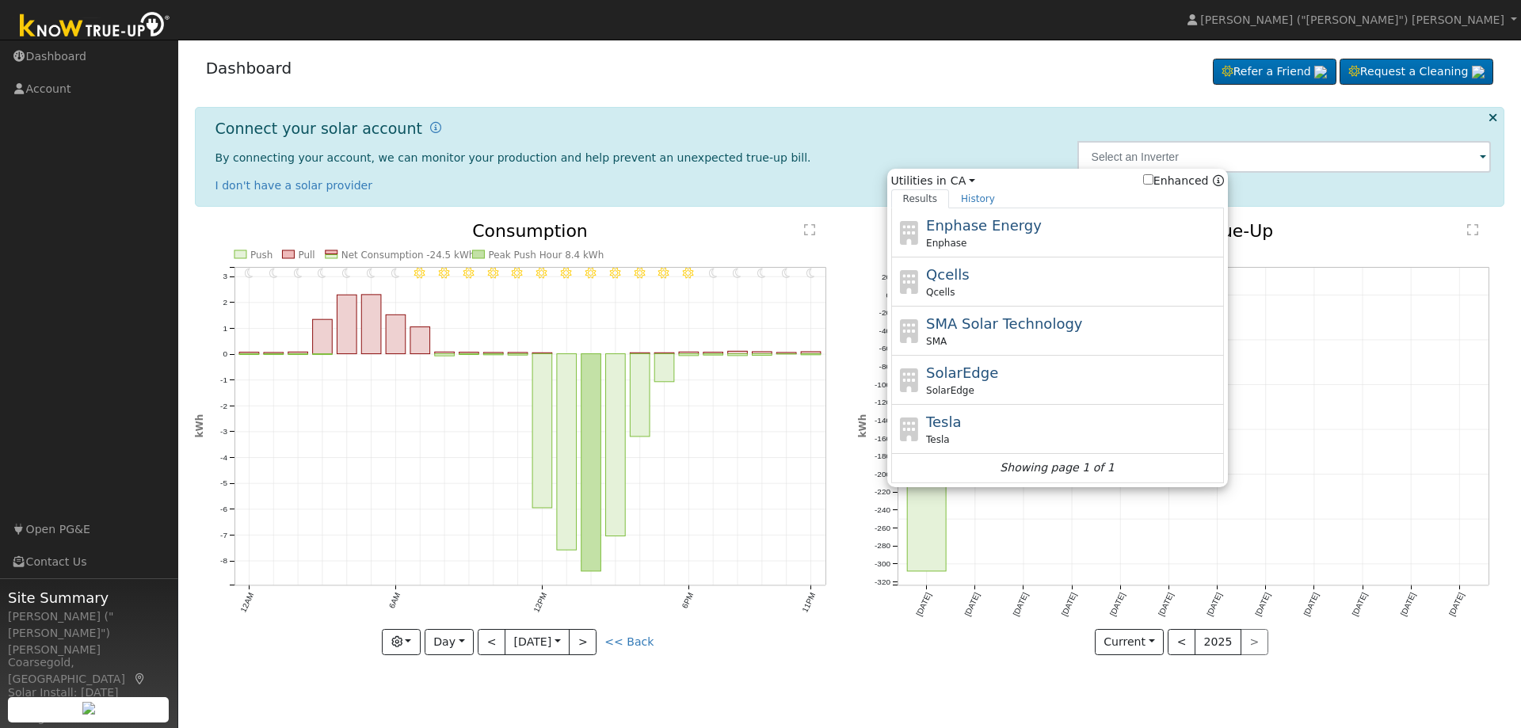
click at [978, 243] on div "Enphase" at bounding box center [1073, 243] width 294 height 14
type input "Enphase"
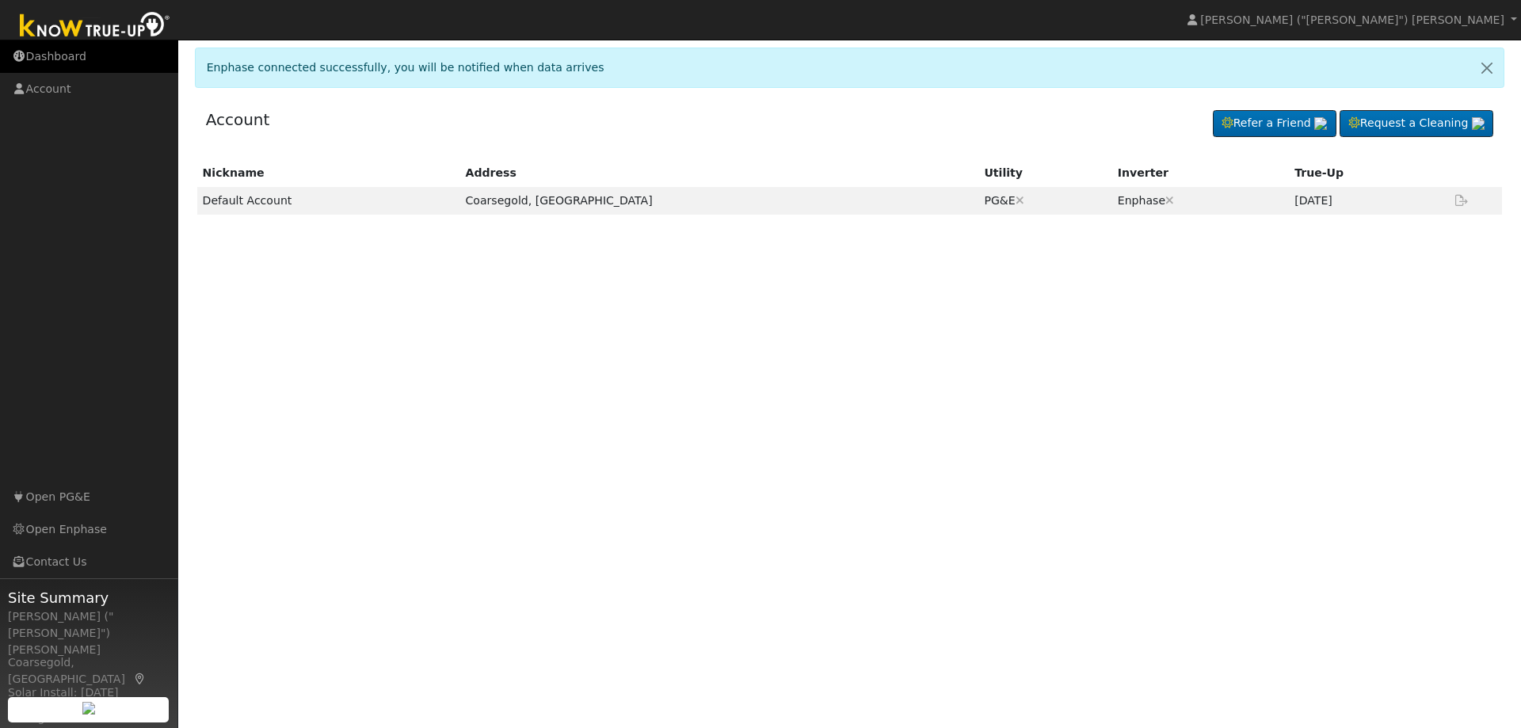
click at [35, 53] on link "Dashboard" at bounding box center [89, 56] width 178 height 32
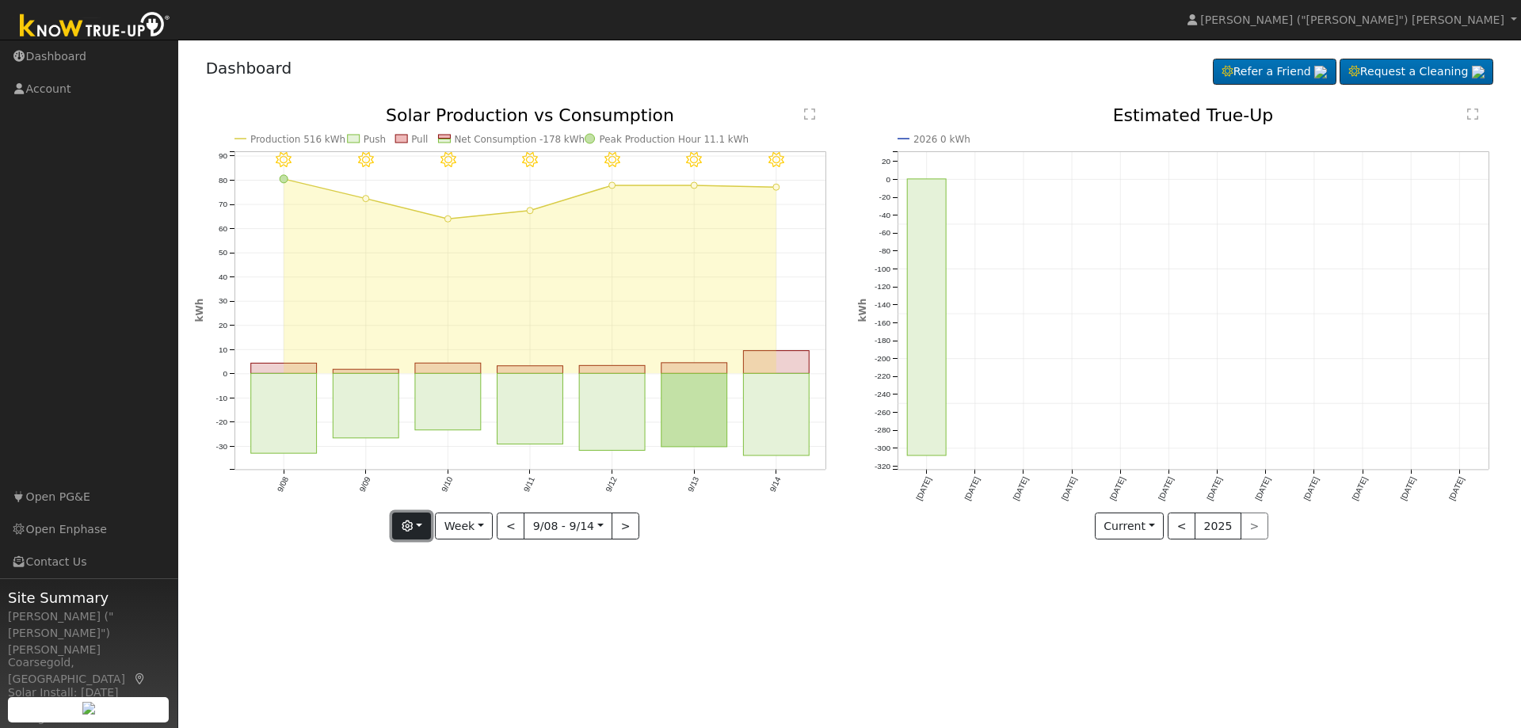
click at [422, 532] on button "button" at bounding box center [411, 526] width 39 height 27
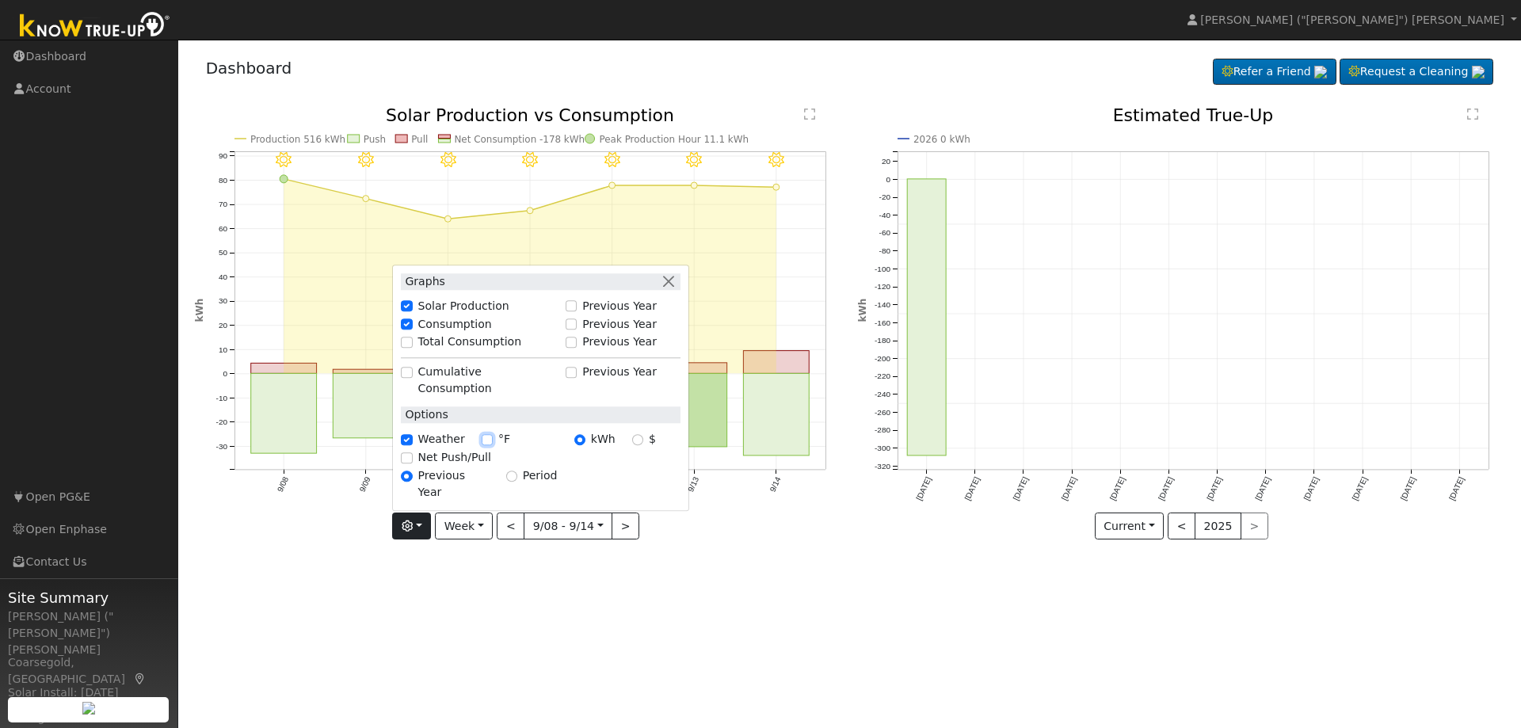
click at [484, 445] on input "°F" at bounding box center [487, 439] width 11 height 11
checkbox input "true"
click at [674, 290] on button "button" at bounding box center [668, 281] width 17 height 17
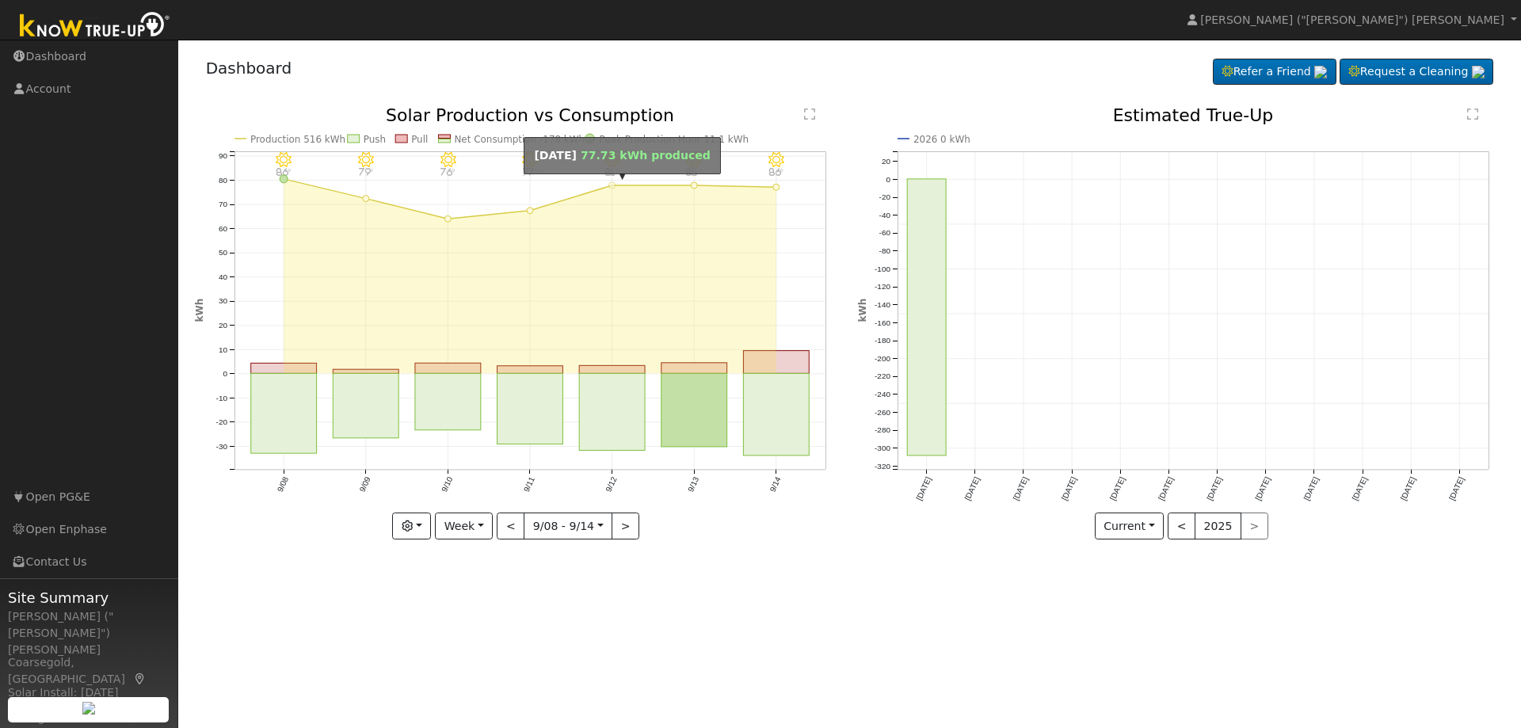
click at [613, 186] on circle "onclick=""" at bounding box center [612, 185] width 6 height 6
type input "[DATE]"
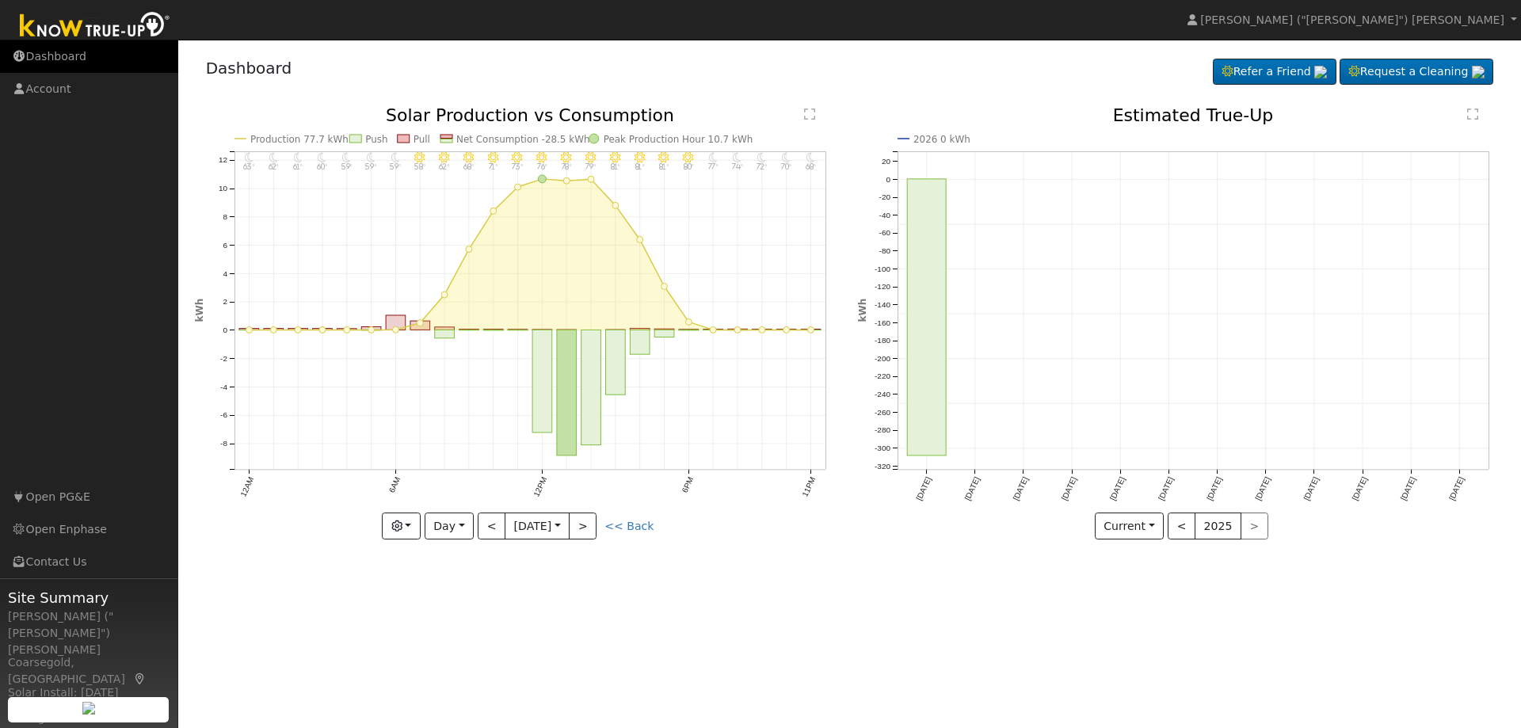
click at [68, 59] on link "Dashboard" at bounding box center [89, 56] width 178 height 32
